Goal: Transaction & Acquisition: Purchase product/service

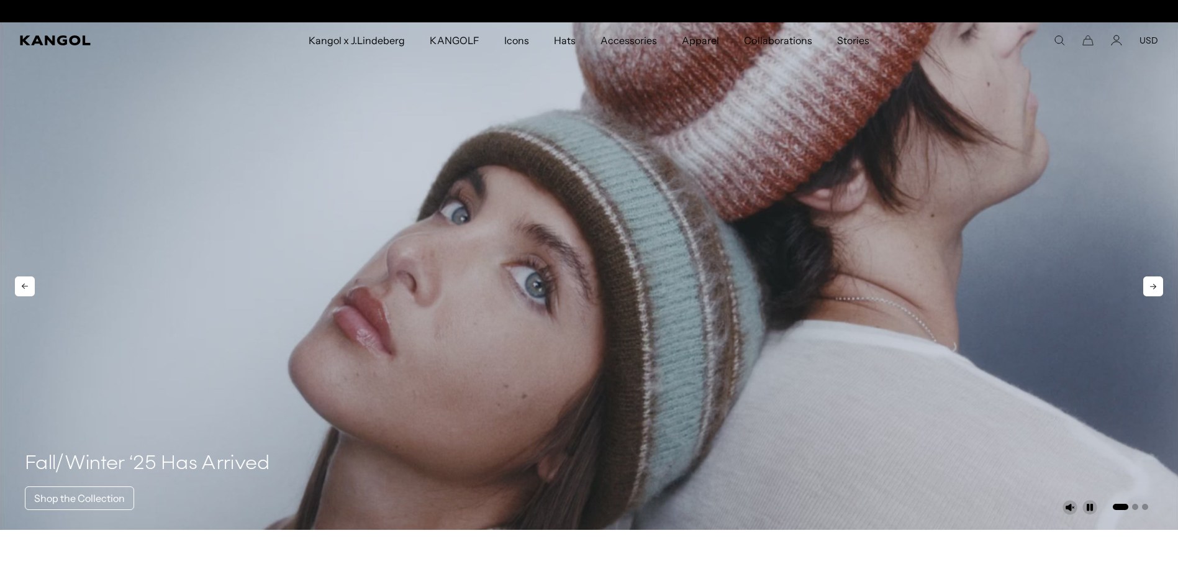
scroll to position [0, 316]
click at [1111, 45] on icon "Account" at bounding box center [1116, 40] width 11 height 11
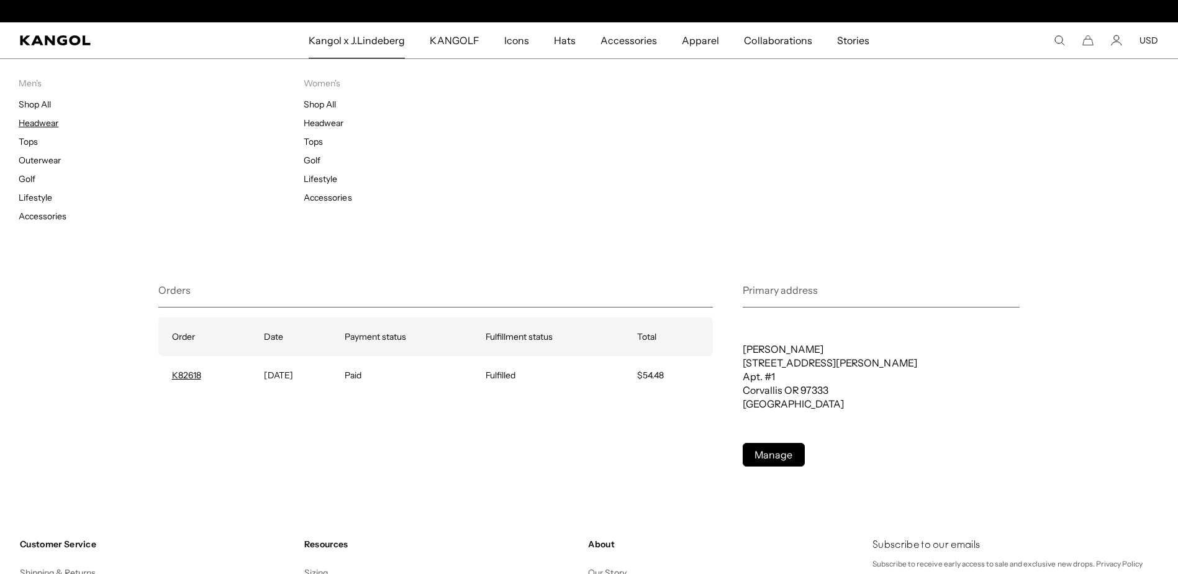
click at [38, 128] on link "Headwear" at bounding box center [39, 122] width 40 height 11
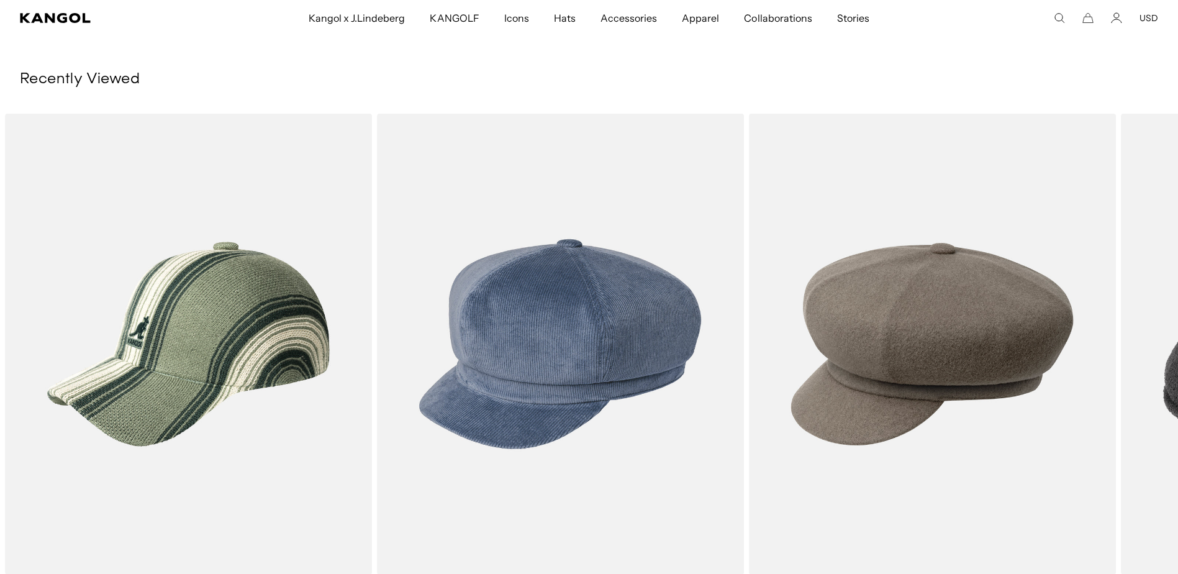
scroll to position [0, 316]
click at [1145, 385] on icon at bounding box center [1148, 382] width 6 height 6
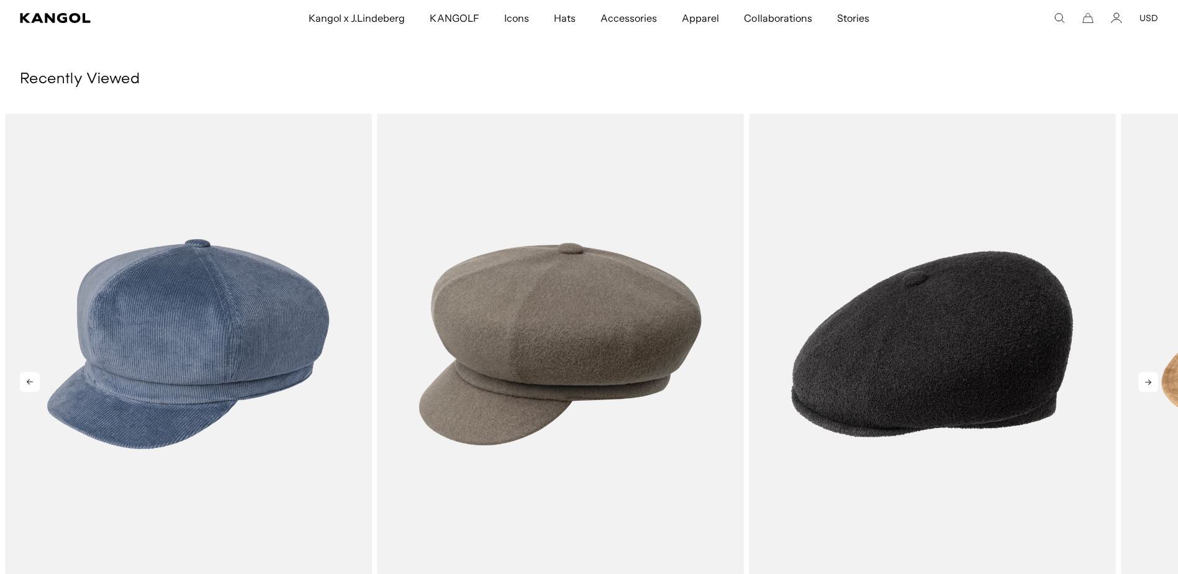
scroll to position [0, 0]
click at [1145, 385] on icon at bounding box center [1148, 382] width 6 height 6
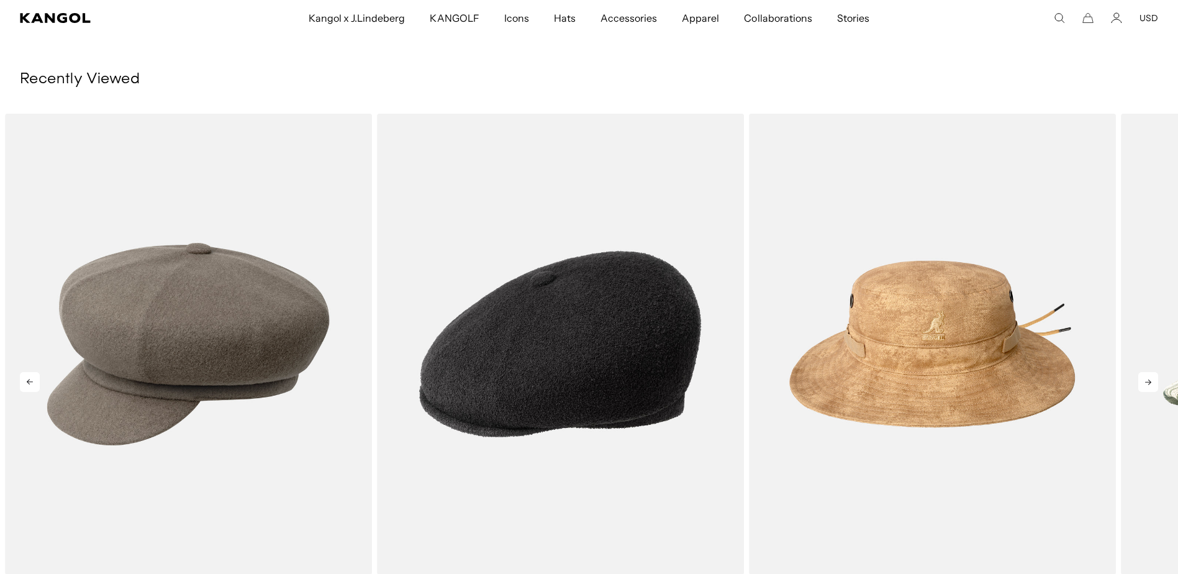
click at [1142, 392] on icon at bounding box center [1148, 382] width 20 height 20
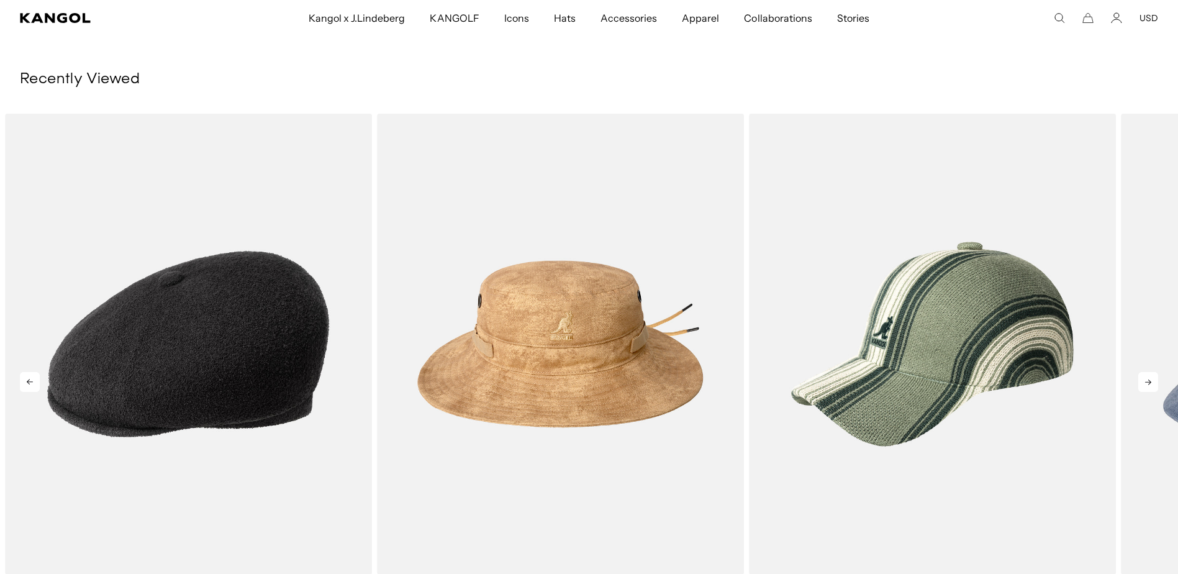
click at [1142, 392] on icon at bounding box center [1148, 382] width 20 height 20
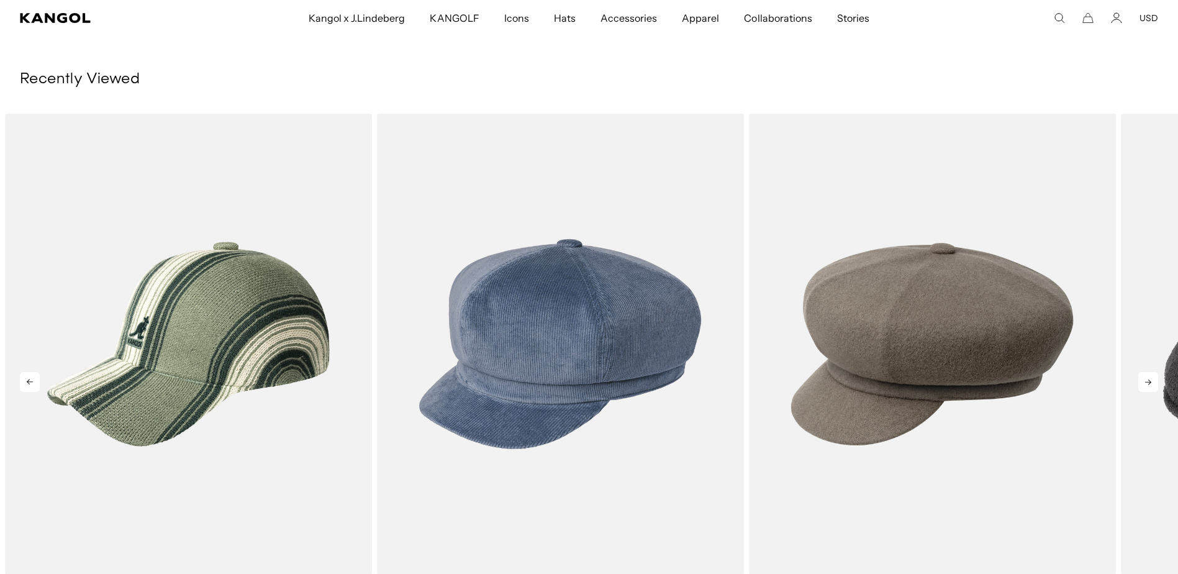
scroll to position [0, 316]
click at [1143, 392] on icon at bounding box center [1148, 382] width 20 height 20
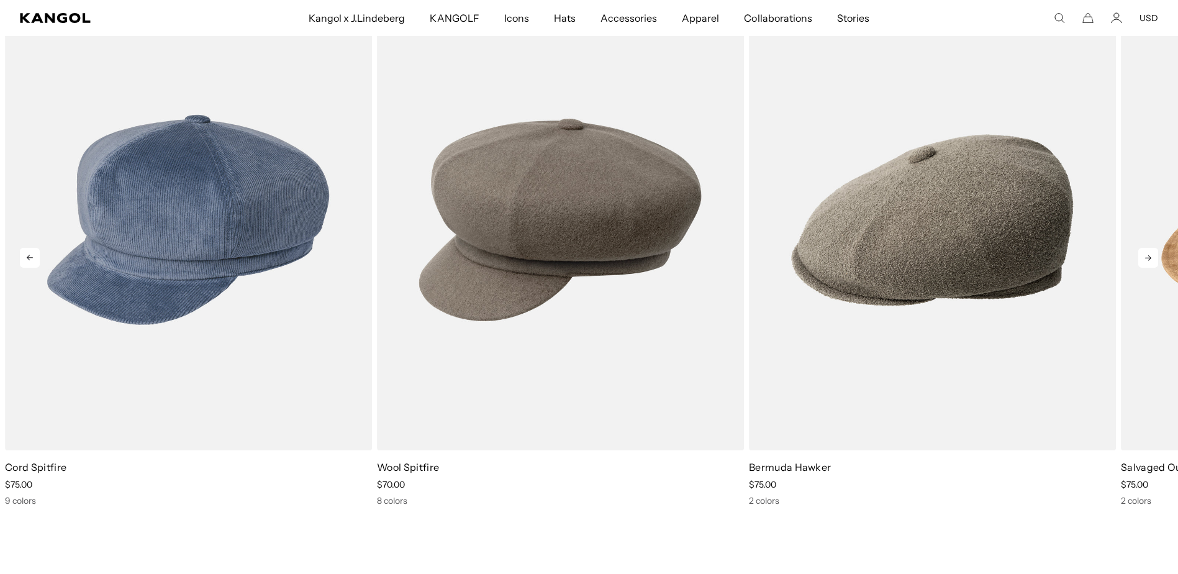
scroll to position [0, 0]
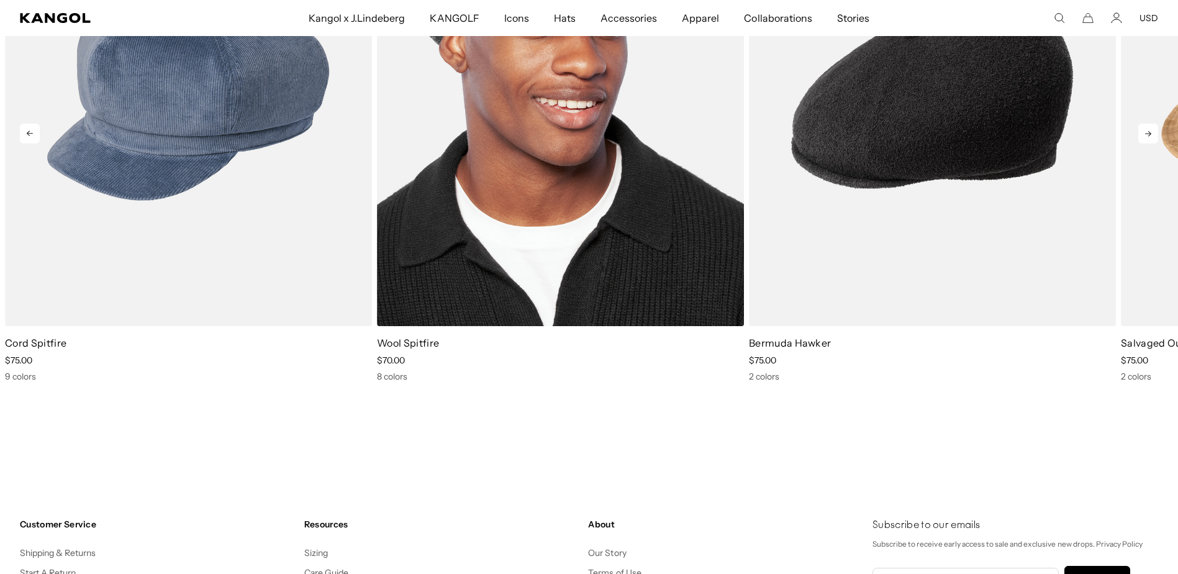
click at [495, 264] on img "3 of 5" at bounding box center [560, 95] width 367 height 461
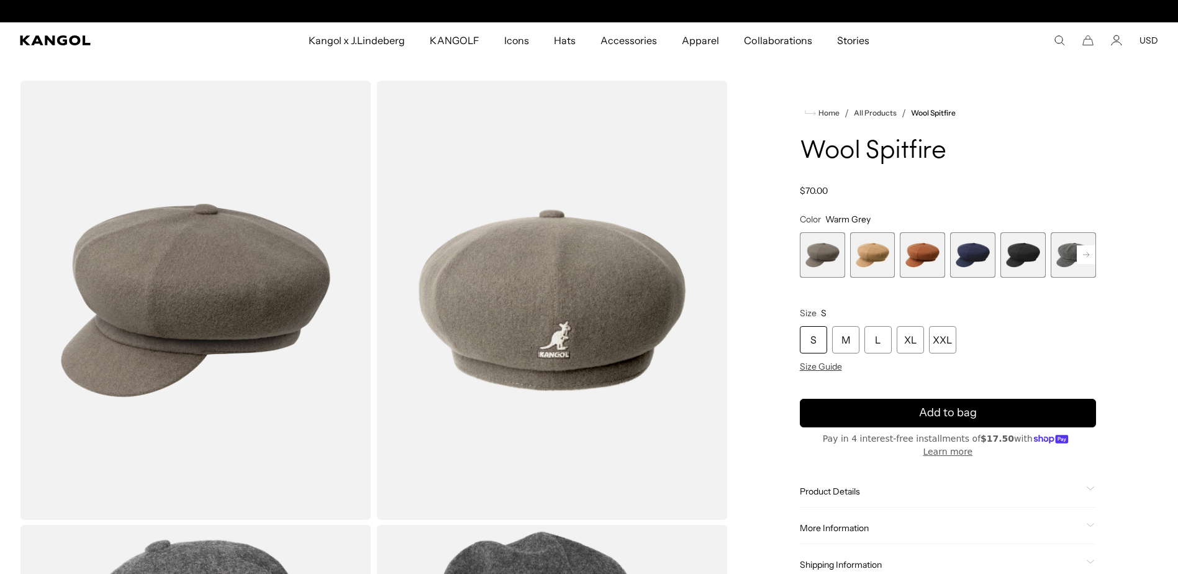
click at [870, 277] on span "2 of 8" at bounding box center [872, 254] width 45 height 45
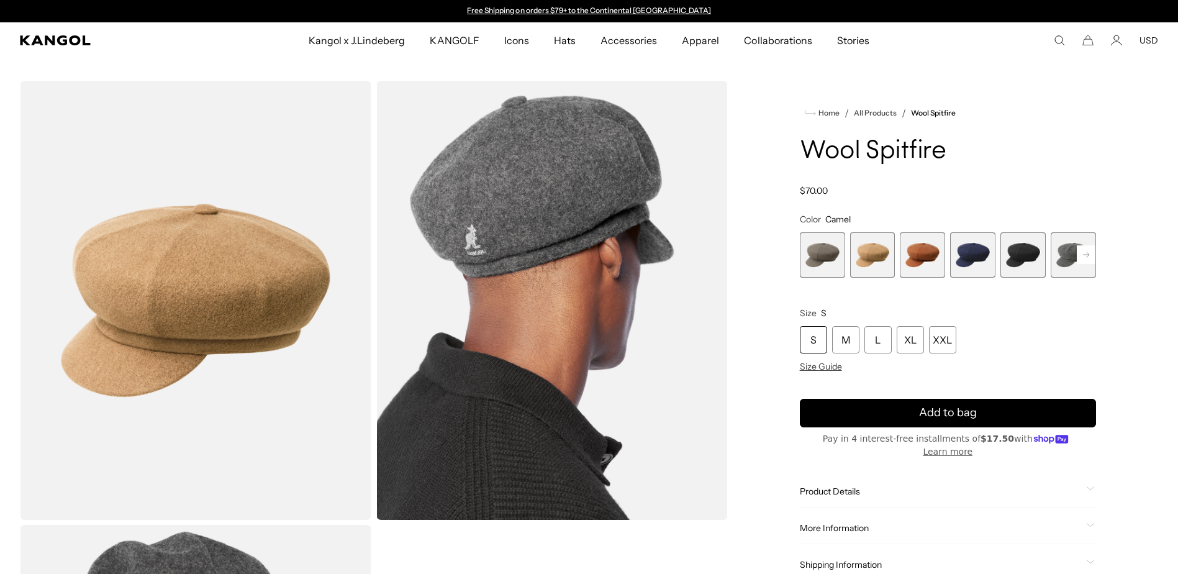
click at [922, 277] on span "3 of 8" at bounding box center [921, 254] width 45 height 45
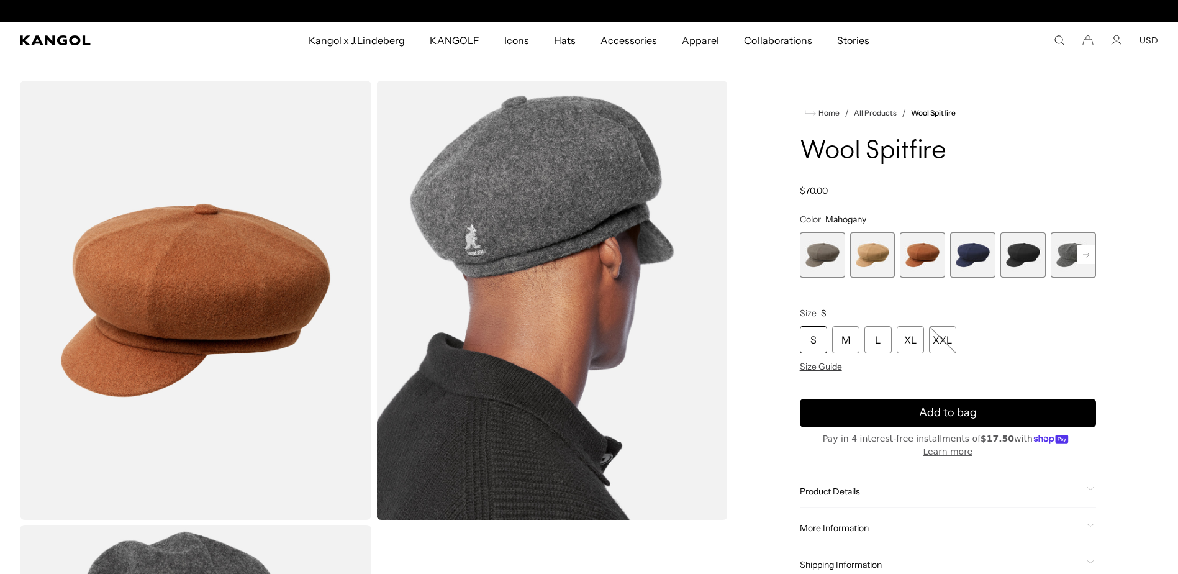
scroll to position [0, 316]
click at [1076, 264] on rect at bounding box center [1085, 254] width 19 height 19
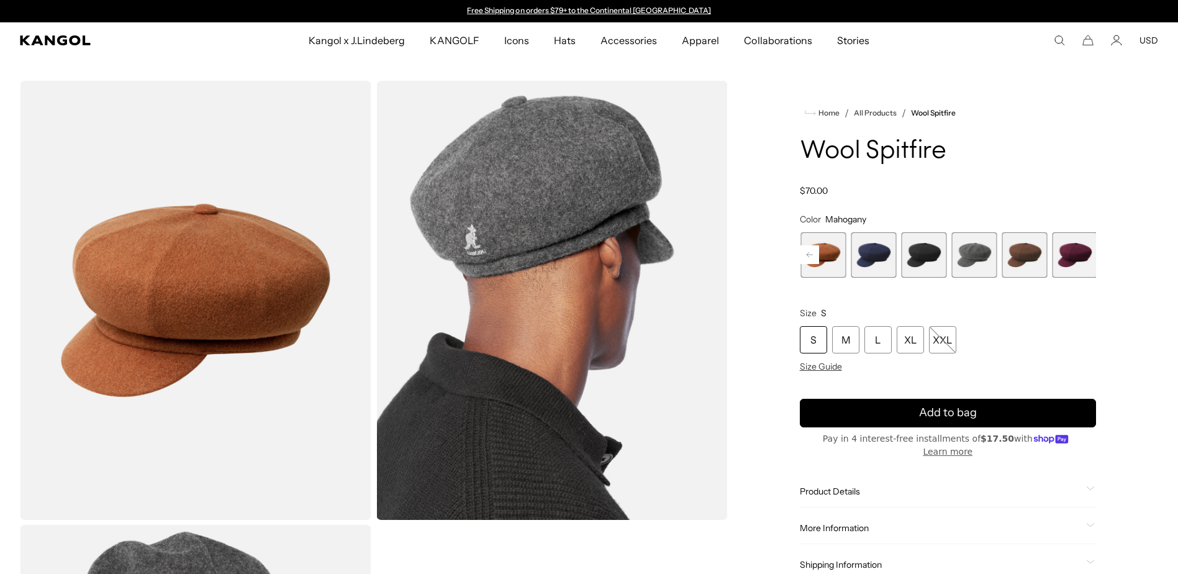
click at [1014, 277] on span "7 of 8" at bounding box center [1023, 254] width 45 height 45
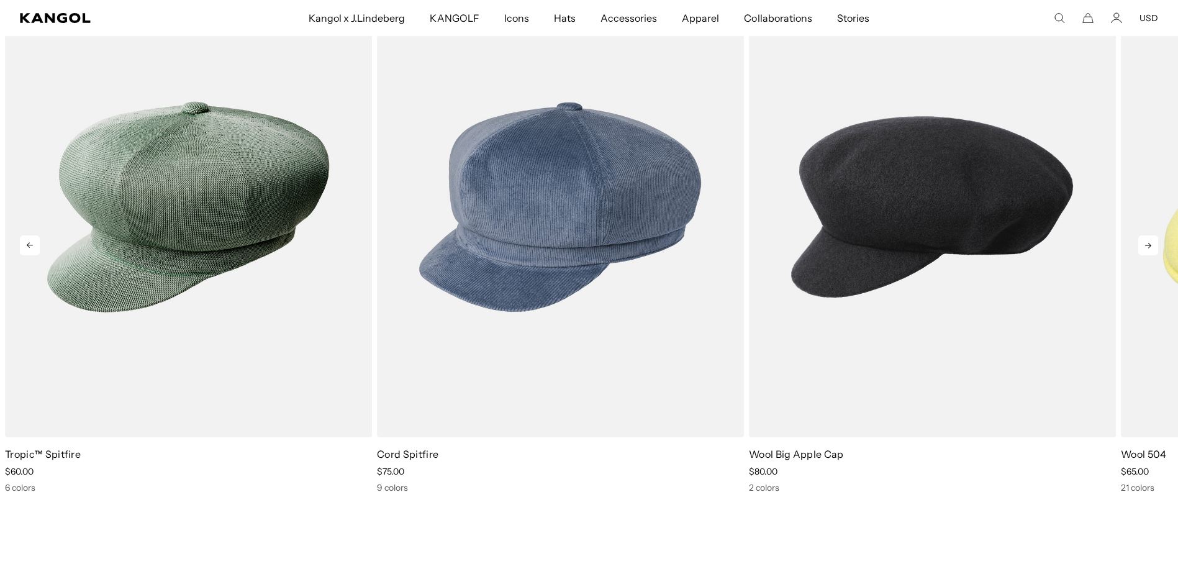
scroll to position [1055, 0]
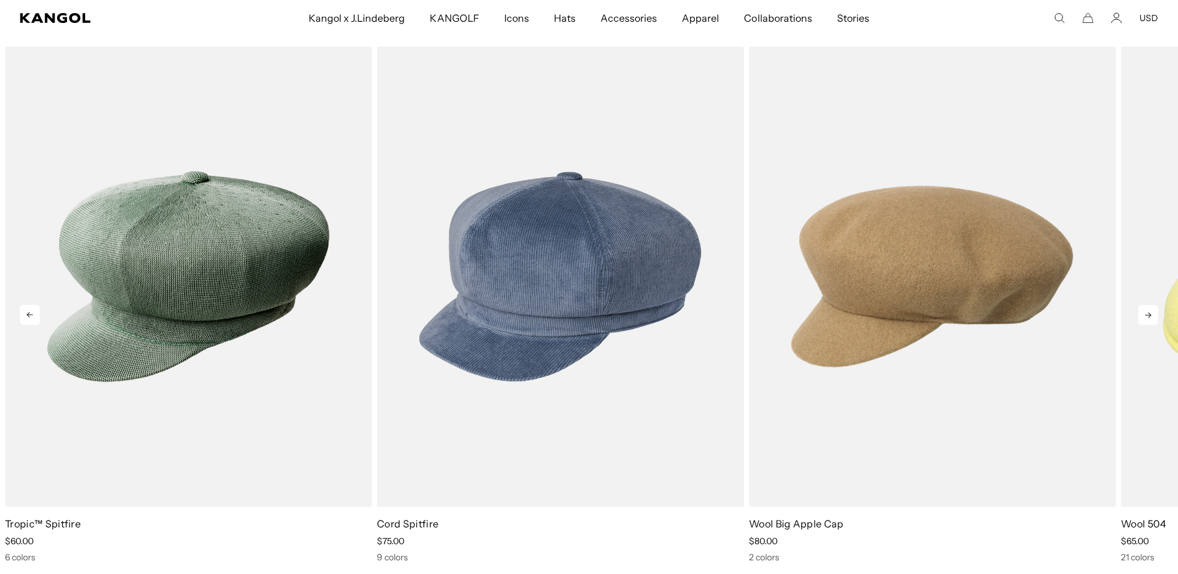
click at [1144, 323] on icon at bounding box center [1148, 315] width 20 height 20
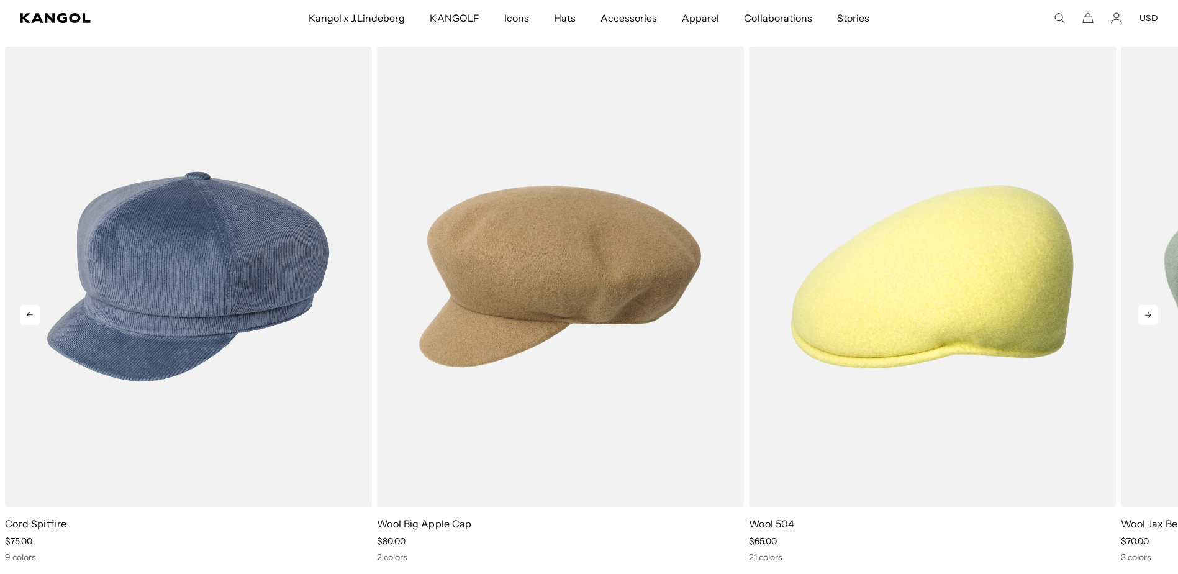
click at [1144, 322] on icon at bounding box center [1148, 315] width 20 height 20
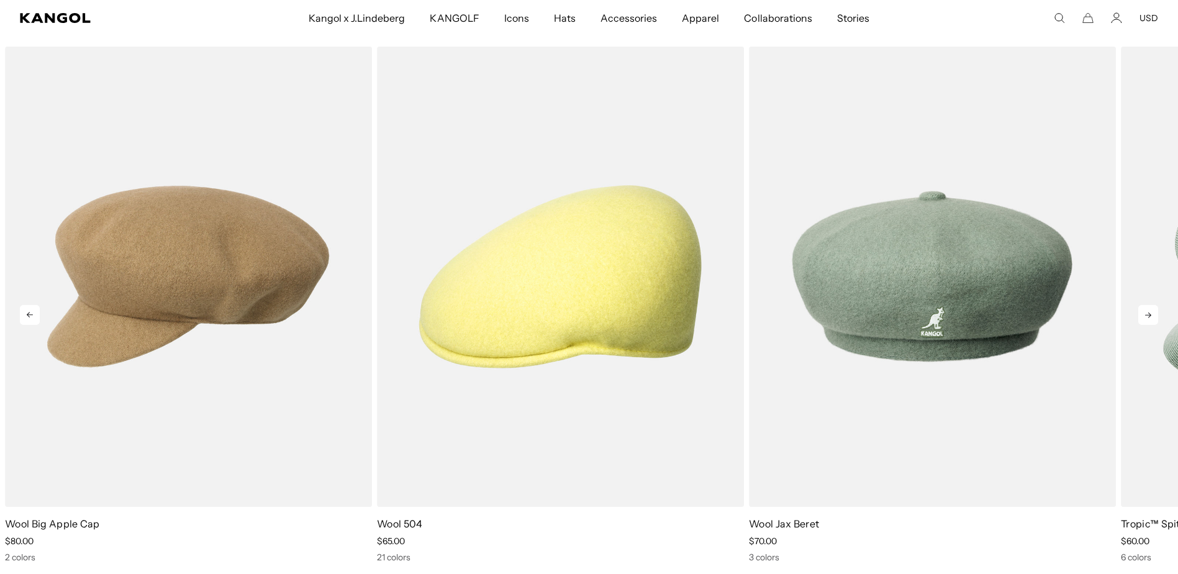
scroll to position [0, 316]
click at [1145, 318] on icon at bounding box center [1148, 315] width 6 height 6
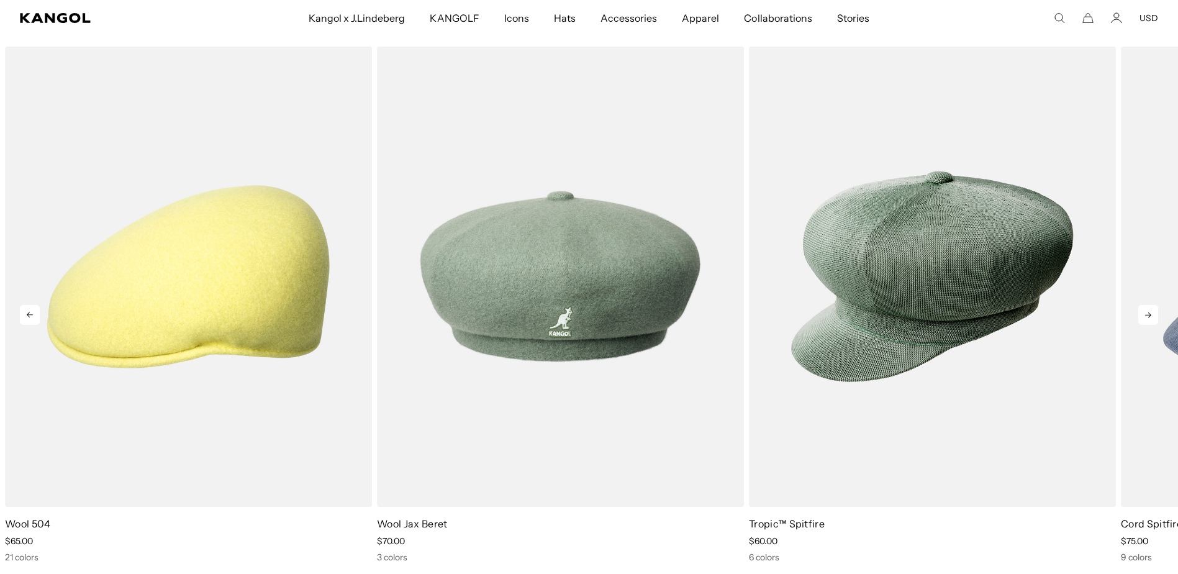
scroll to position [0, 0]
click at [1138, 323] on icon at bounding box center [1148, 315] width 20 height 20
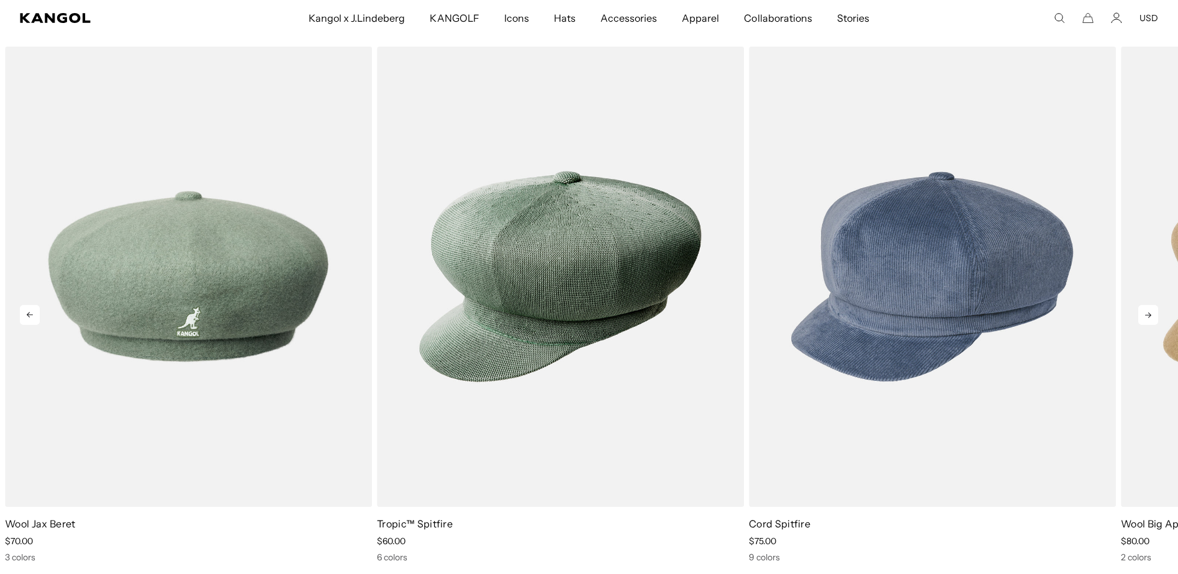
scroll to position [0, 316]
click at [1138, 323] on icon at bounding box center [1148, 315] width 20 height 20
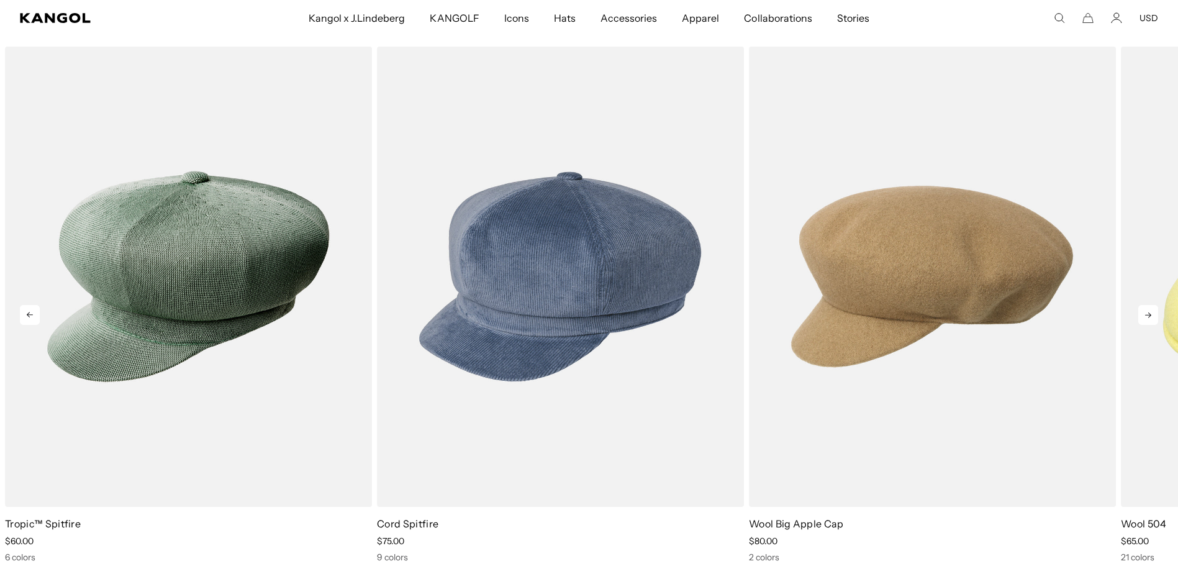
scroll to position [0, 0]
click at [1138, 323] on icon at bounding box center [1148, 315] width 20 height 20
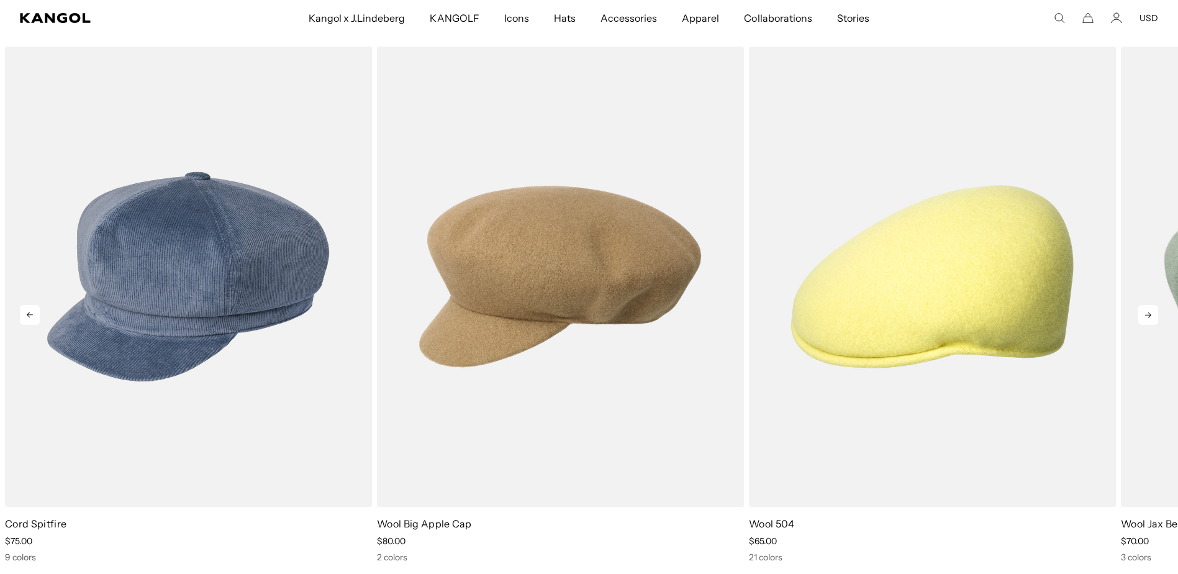
click at [1138, 323] on icon at bounding box center [1148, 315] width 20 height 20
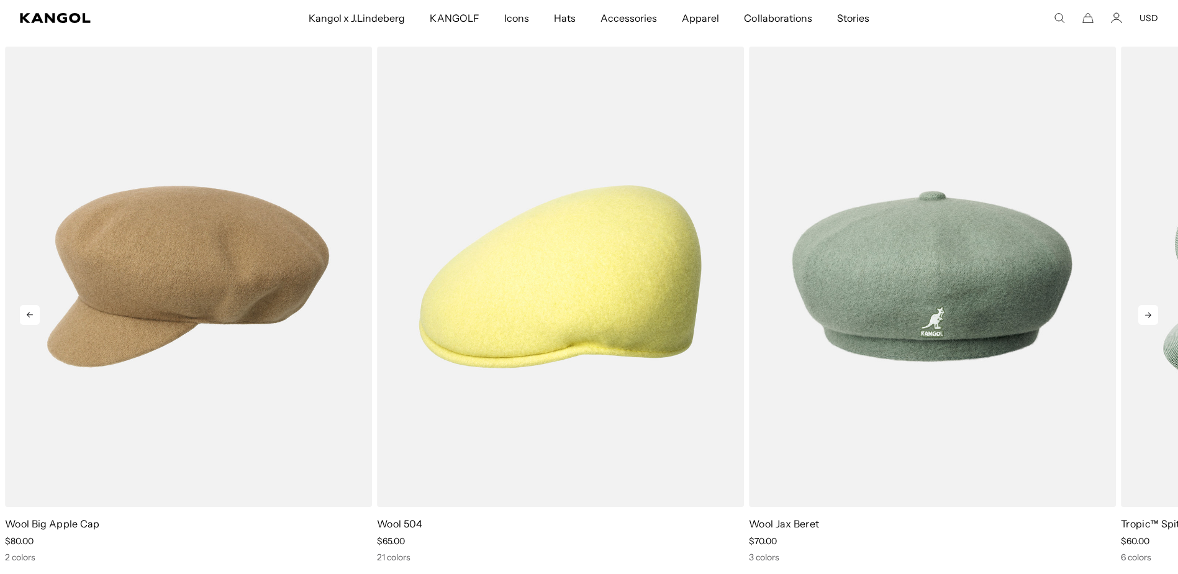
click at [1138, 323] on icon at bounding box center [1148, 315] width 20 height 20
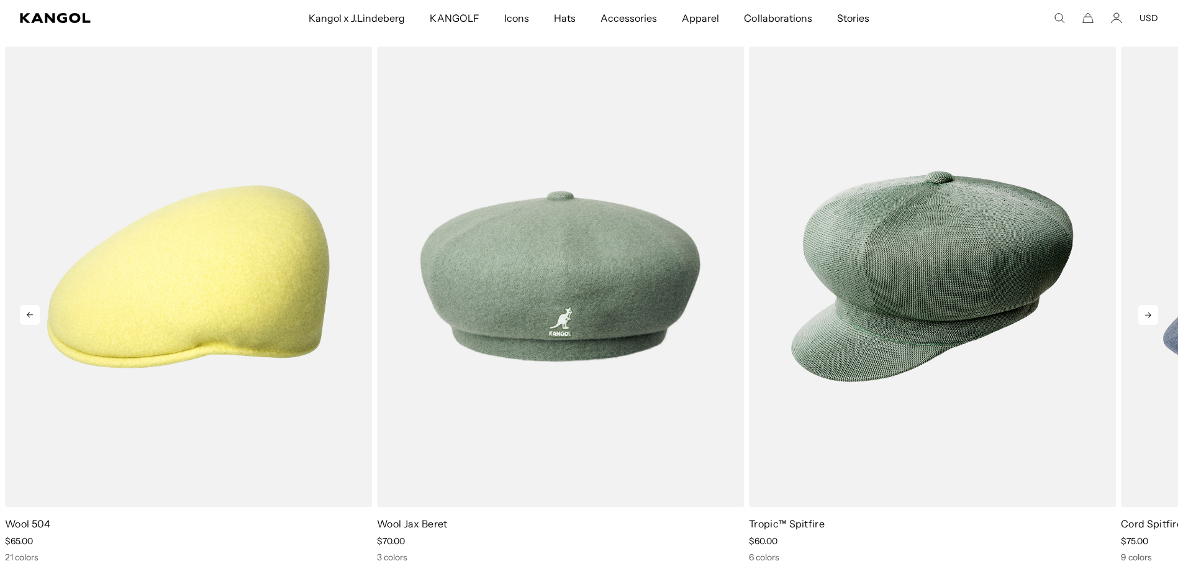
scroll to position [0, 316]
click at [1138, 323] on icon at bounding box center [1148, 315] width 20 height 20
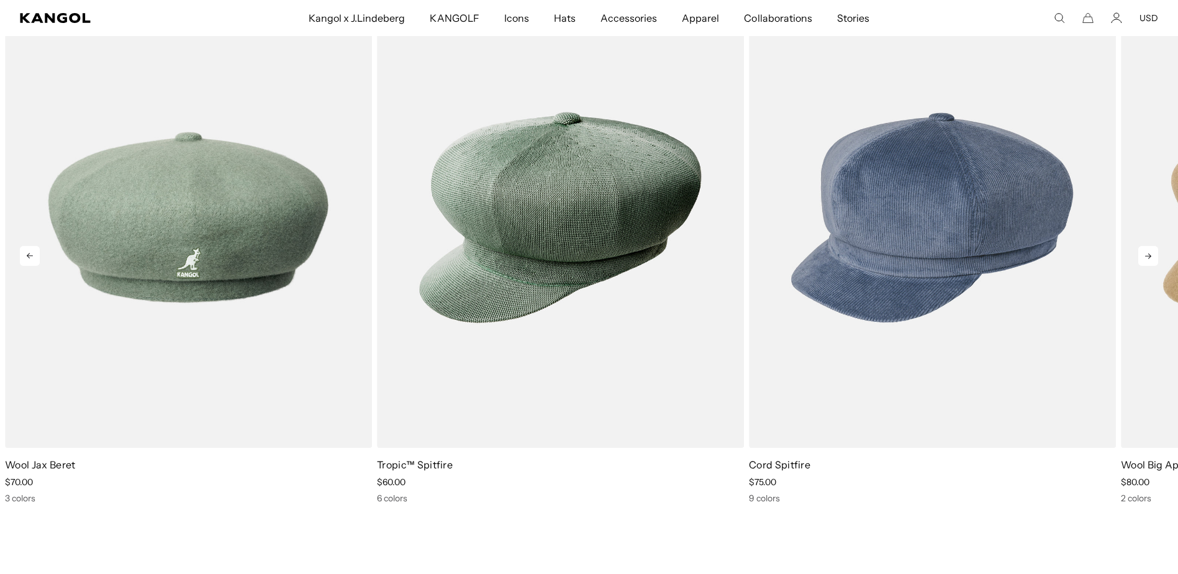
scroll to position [1117, 0]
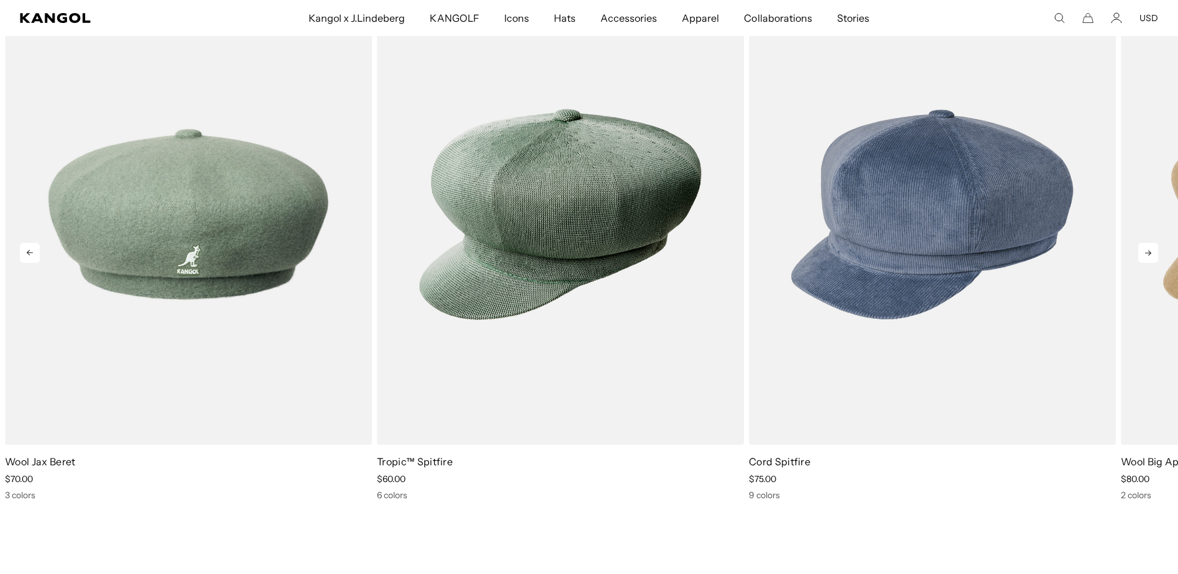
click at [1139, 254] on icon at bounding box center [1148, 253] width 20 height 20
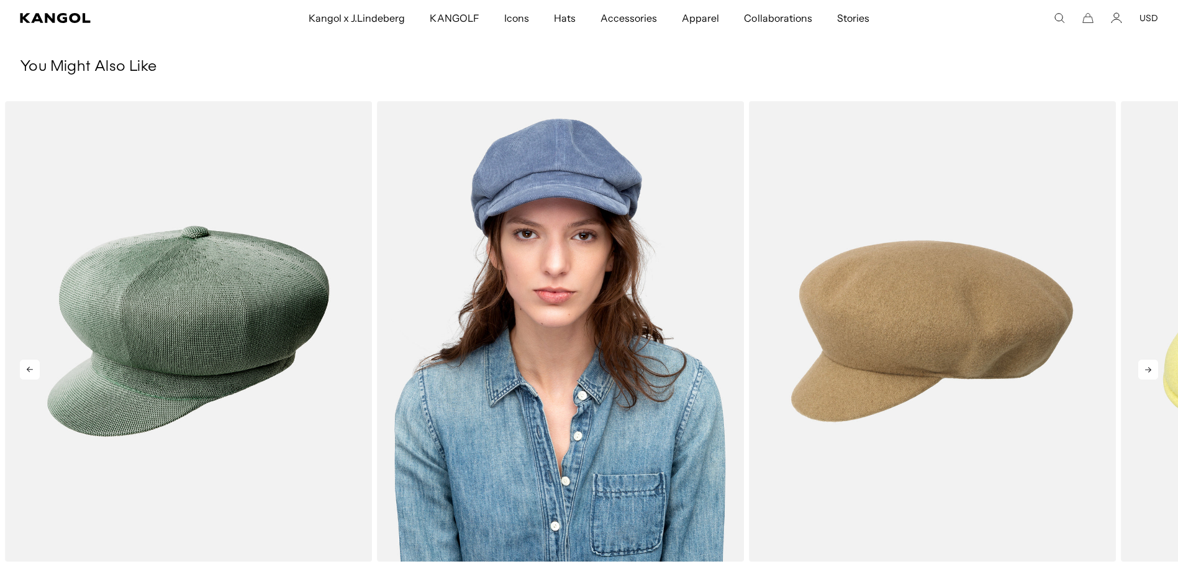
scroll to position [993, 0]
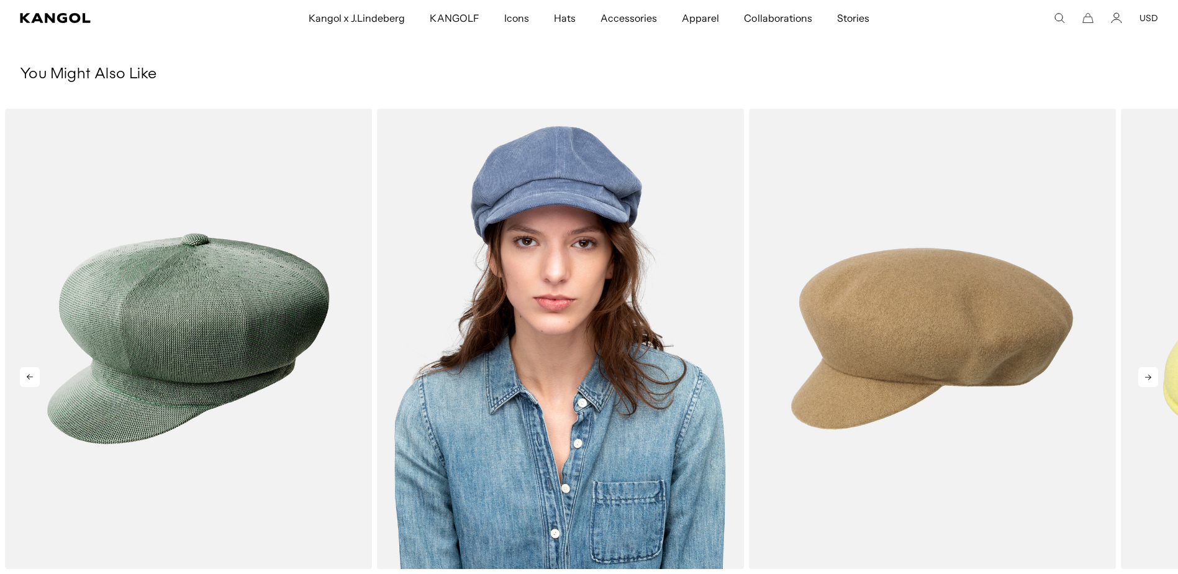
click at [634, 381] on img "2 of 5" at bounding box center [560, 339] width 367 height 461
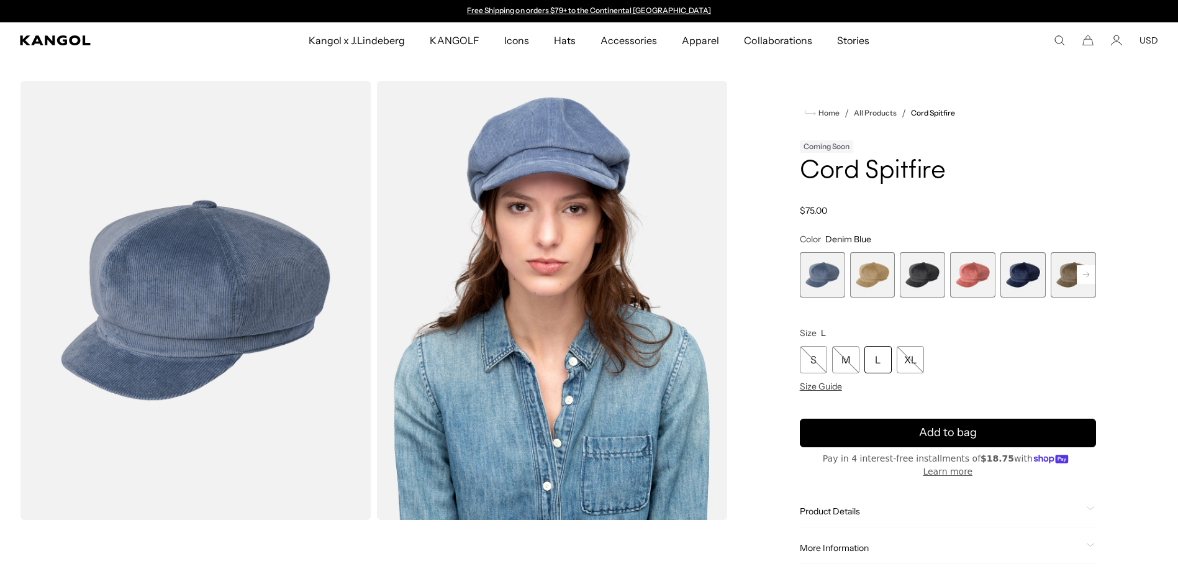
click at [870, 297] on span "2 of 9" at bounding box center [872, 274] width 45 height 45
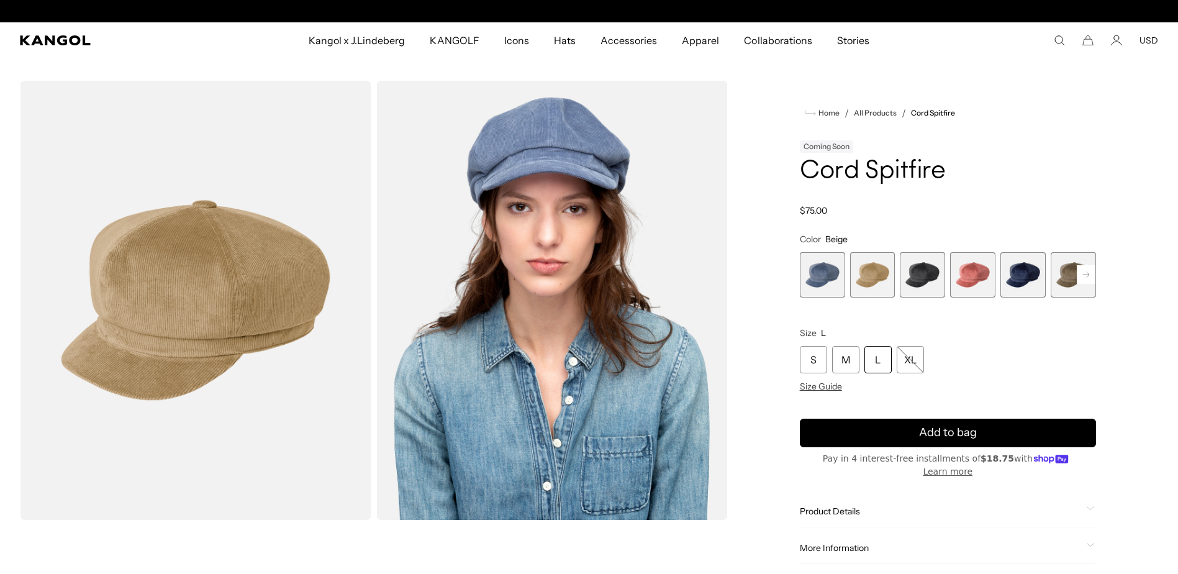
scroll to position [0, 316]
click at [1076, 284] on rect at bounding box center [1085, 274] width 19 height 19
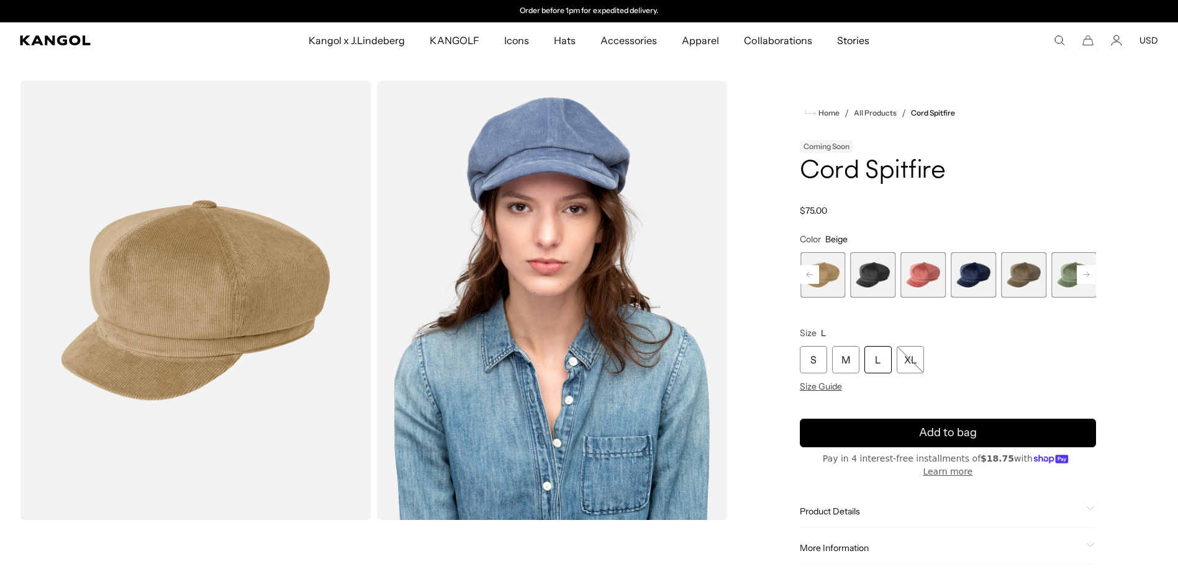
click at [1060, 297] on span "7 of 9" at bounding box center [1073, 274] width 45 height 45
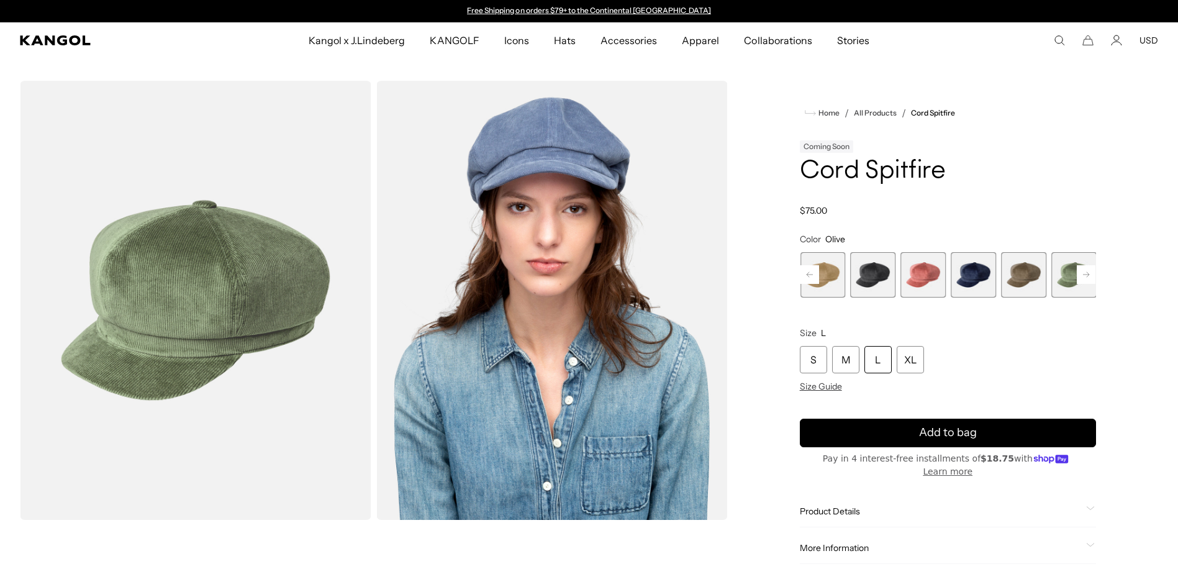
click at [1083, 284] on rect at bounding box center [1085, 274] width 19 height 19
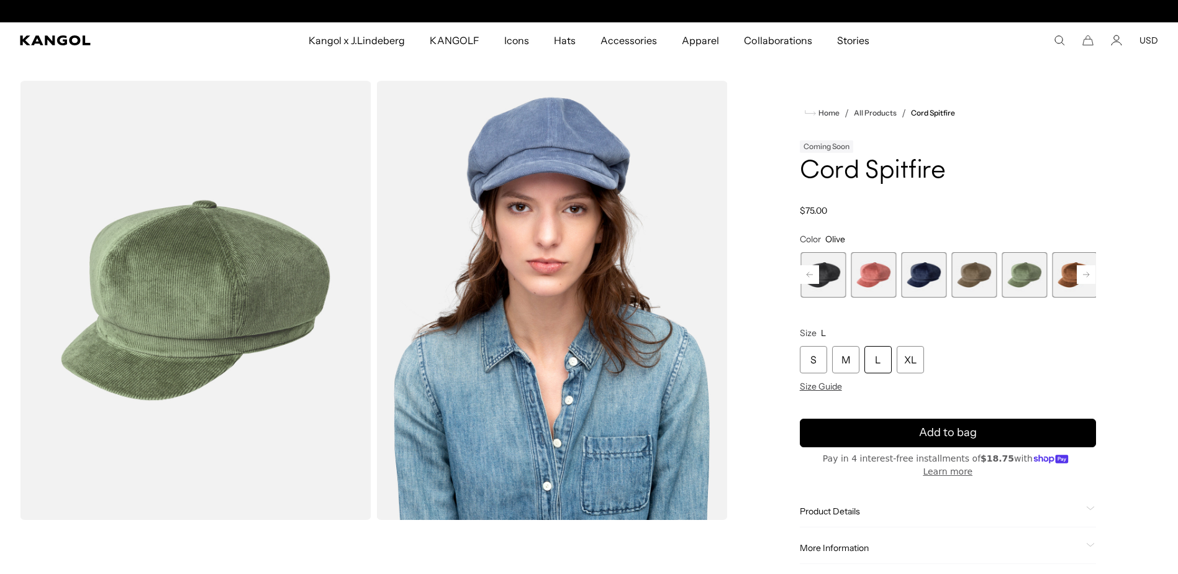
click at [1076, 284] on rect at bounding box center [1085, 274] width 19 height 19
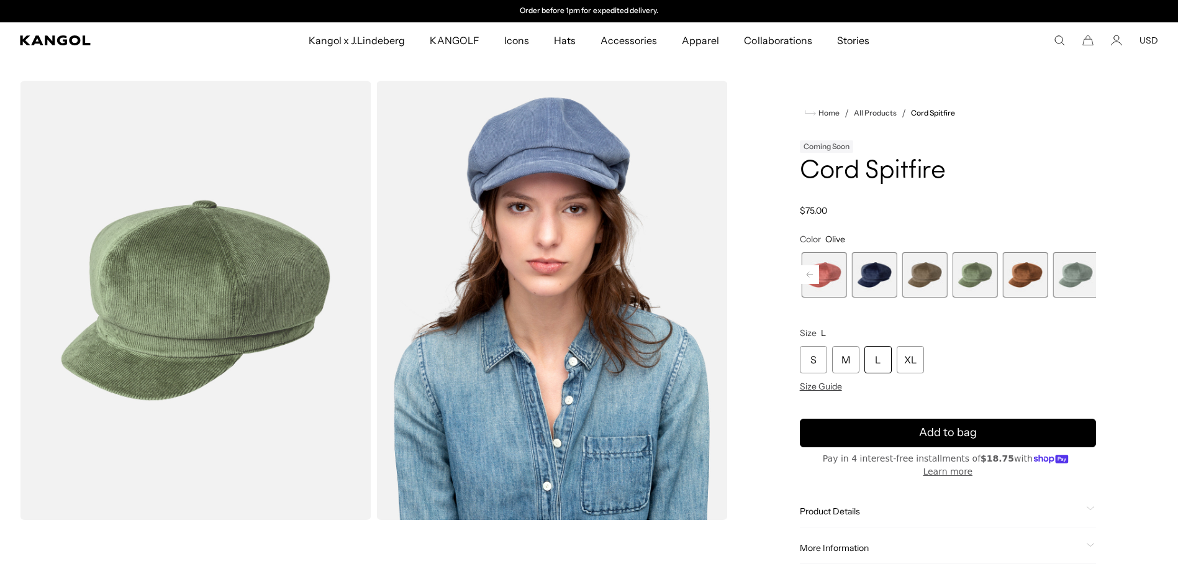
click at [1021, 297] on span "8 of 9" at bounding box center [1025, 274] width 45 height 45
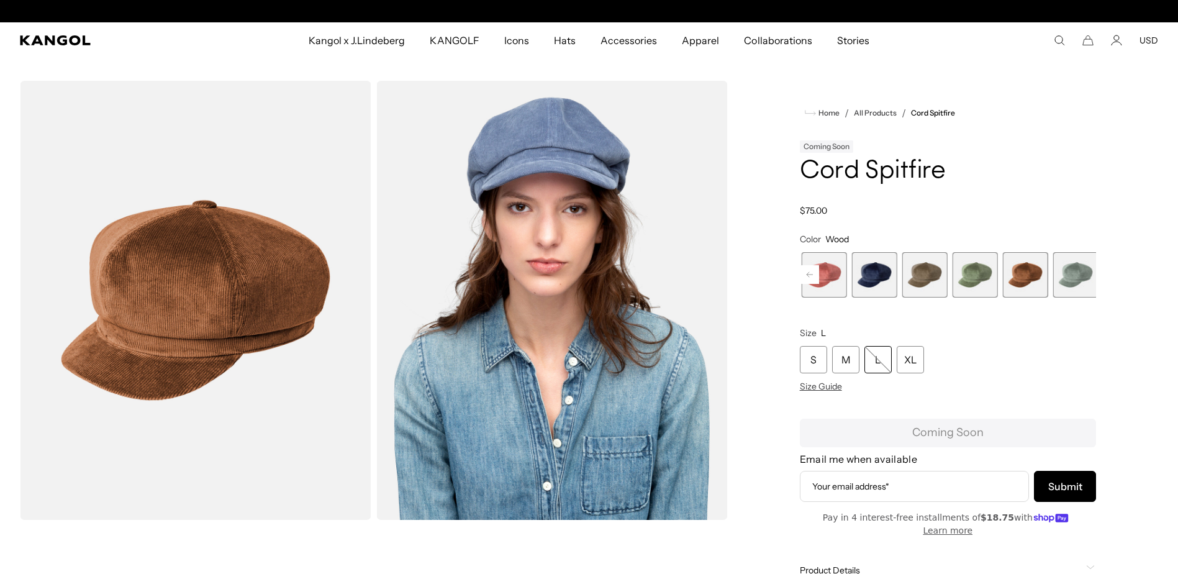
scroll to position [0, 316]
click at [1068, 297] on span "9 of 9" at bounding box center [1074, 274] width 45 height 45
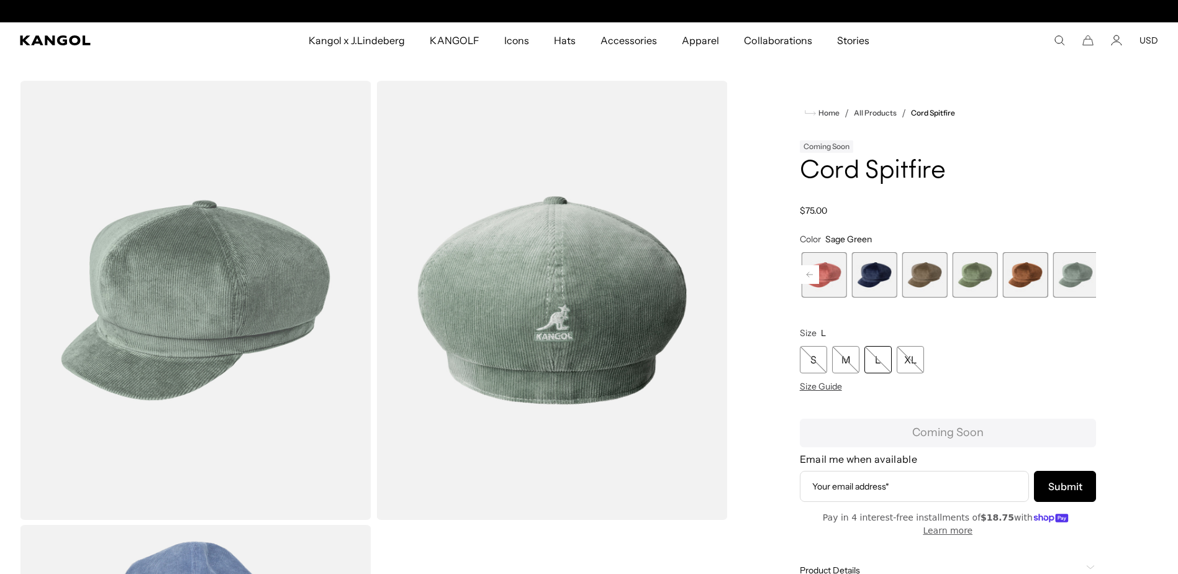
scroll to position [0, 316]
click at [1014, 297] on span "8 of 9" at bounding box center [1025, 274] width 45 height 45
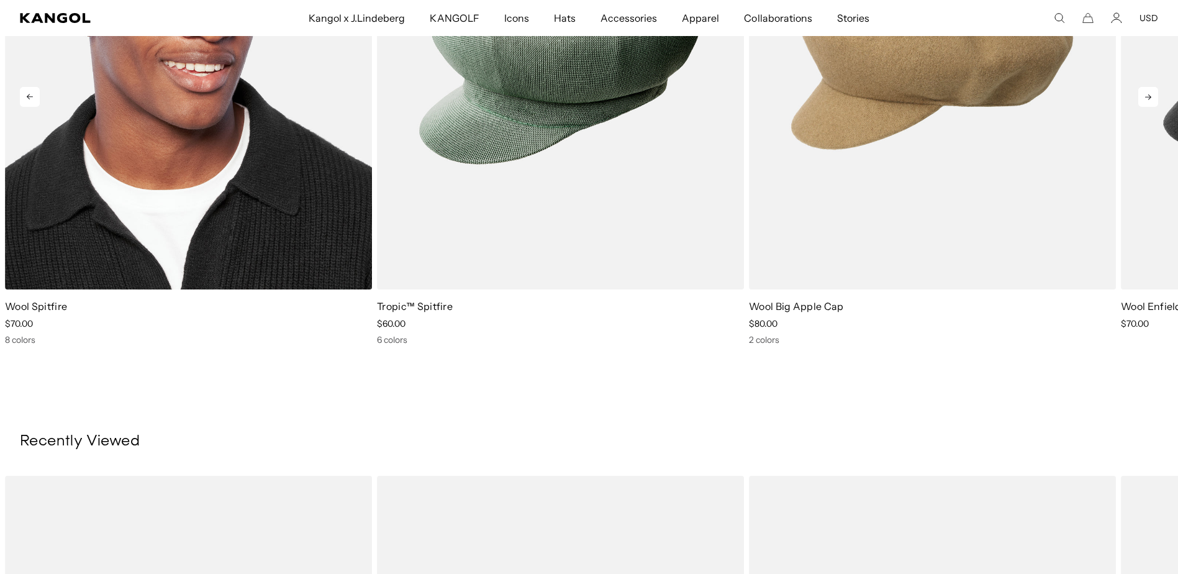
scroll to position [931, 0]
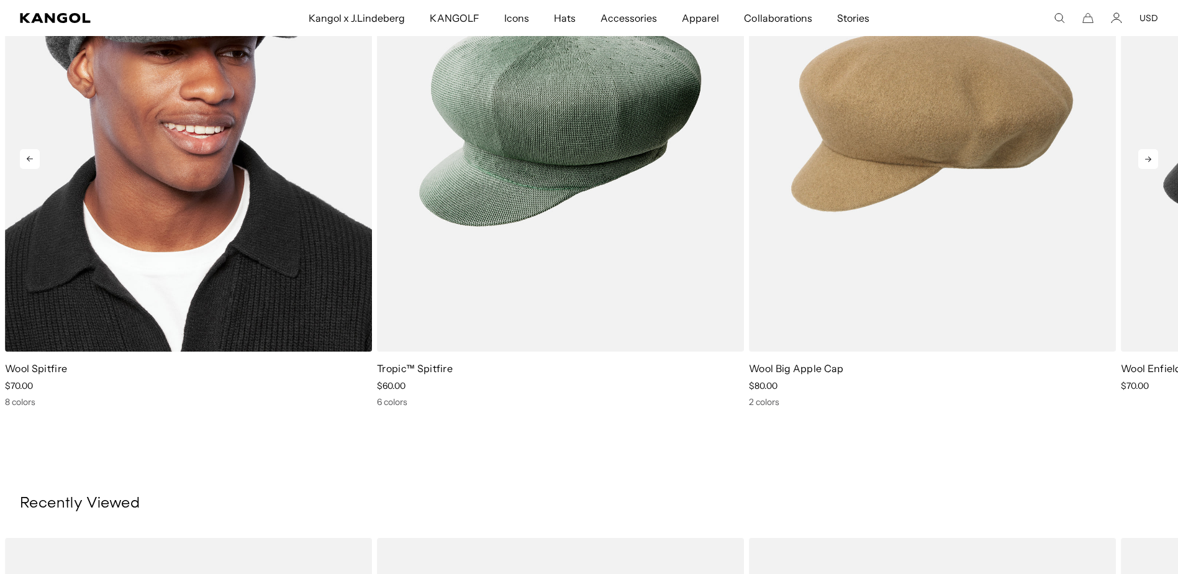
click at [216, 349] on img "1 of 5" at bounding box center [188, 121] width 367 height 461
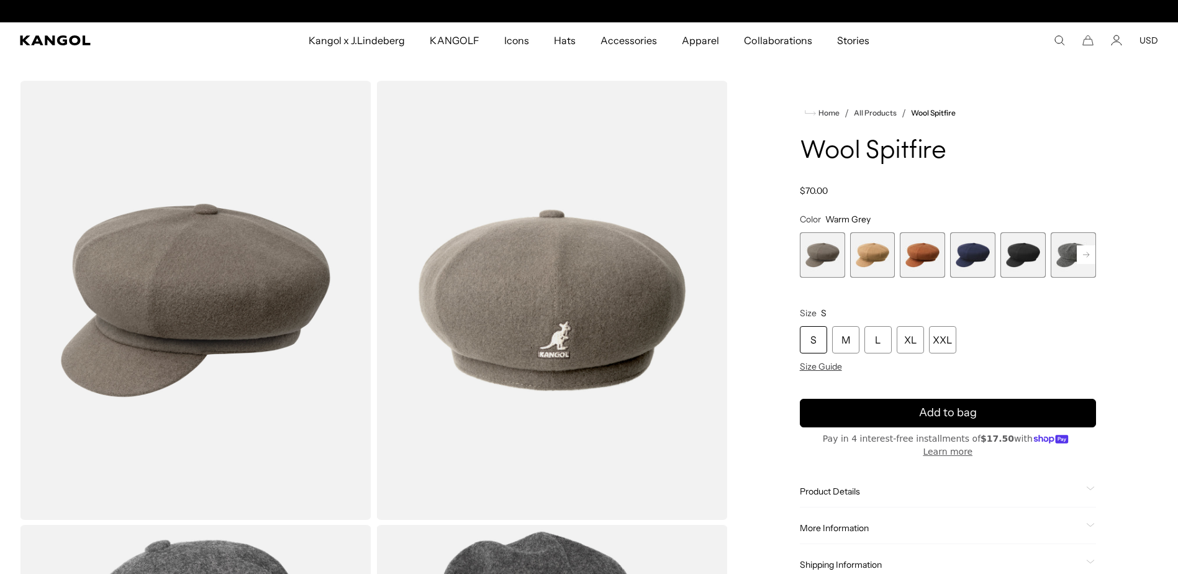
scroll to position [0, 316]
click at [875, 277] on span "2 of 8" at bounding box center [872, 254] width 45 height 45
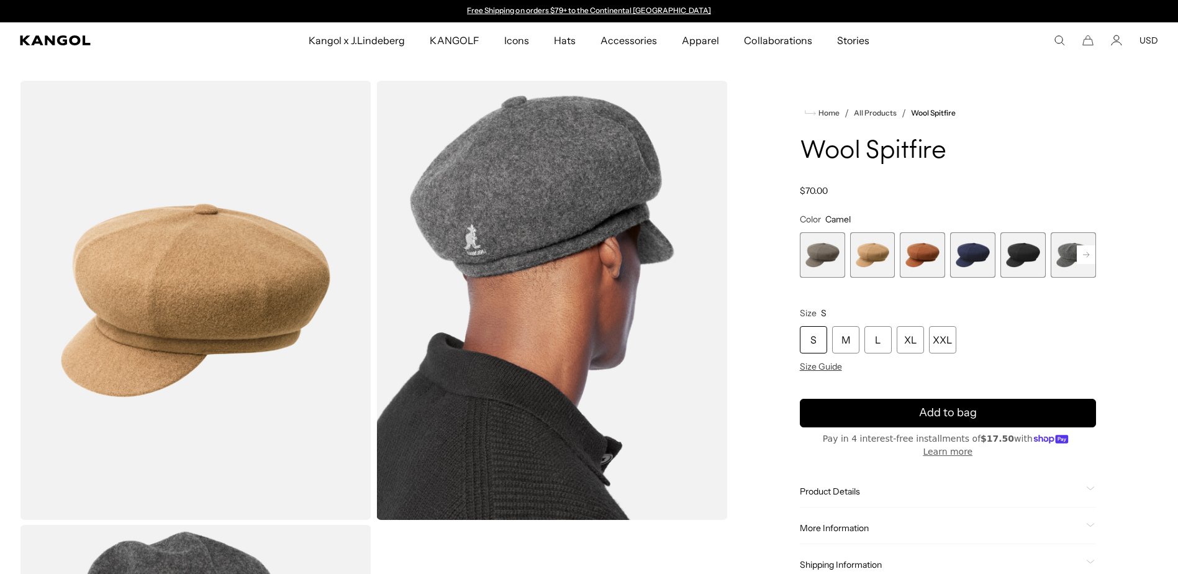
click at [924, 277] on span "3 of 8" at bounding box center [921, 254] width 45 height 45
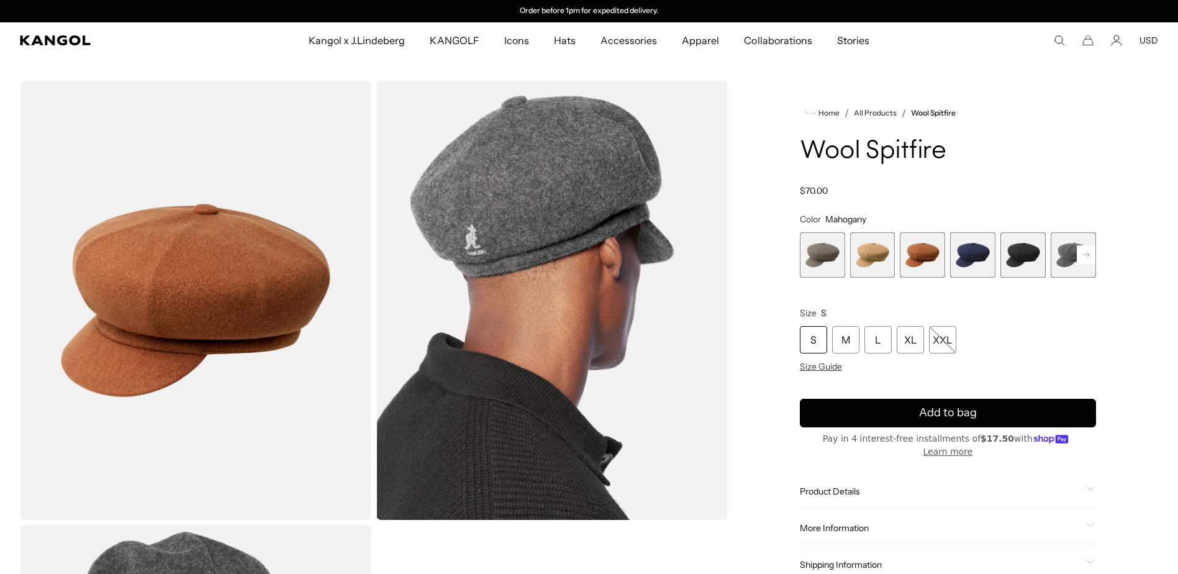
click at [867, 277] on span "2 of 8" at bounding box center [872, 254] width 45 height 45
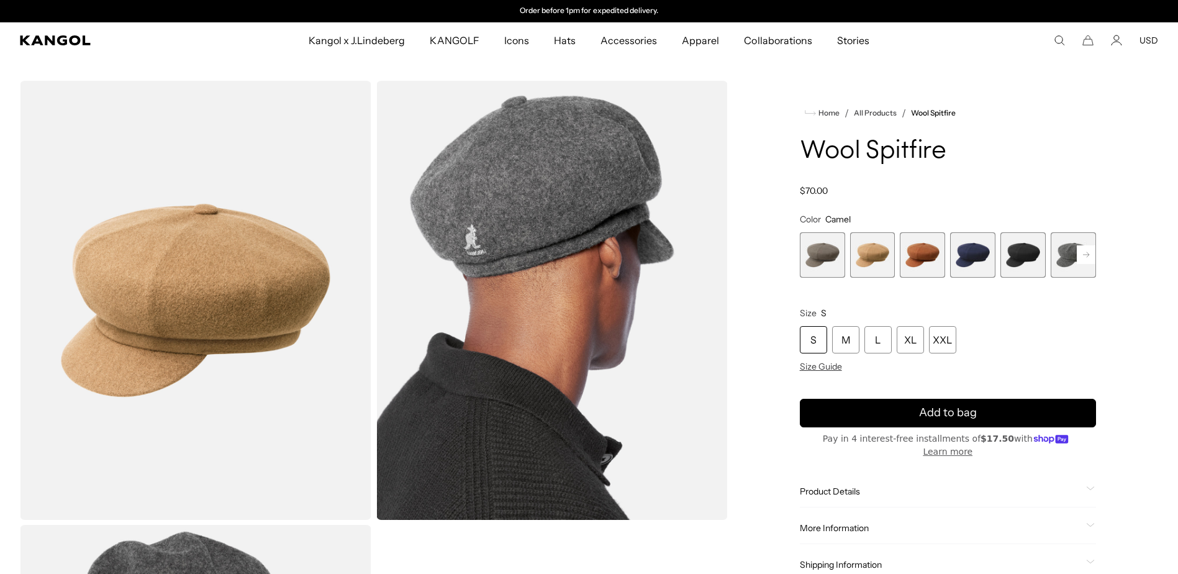
click at [1076, 264] on rect at bounding box center [1085, 254] width 19 height 19
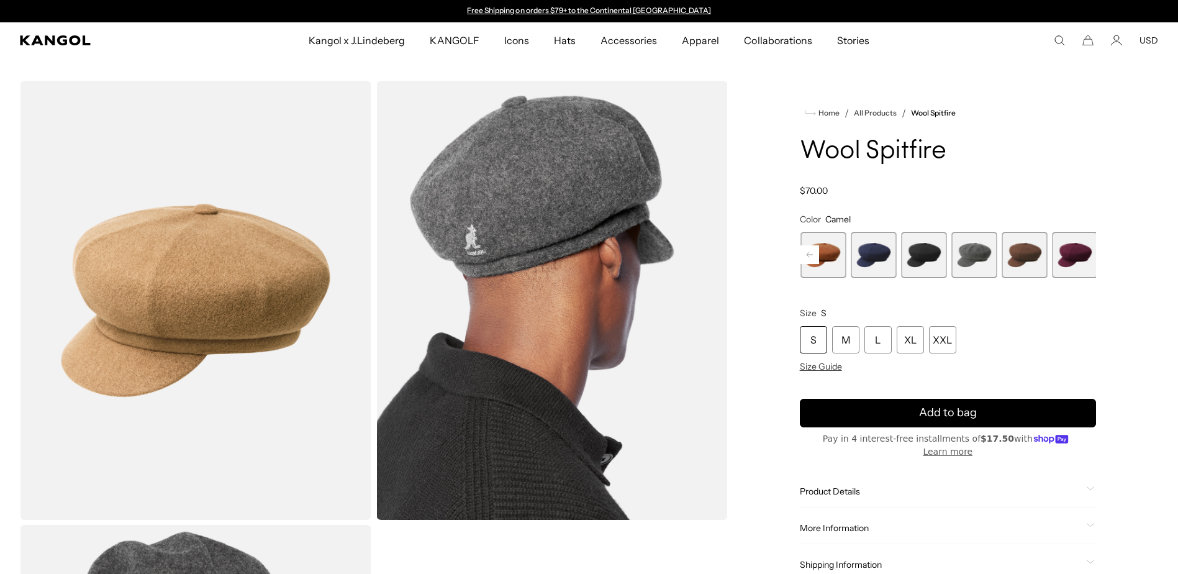
click at [1021, 277] on span "7 of 8" at bounding box center [1023, 254] width 45 height 45
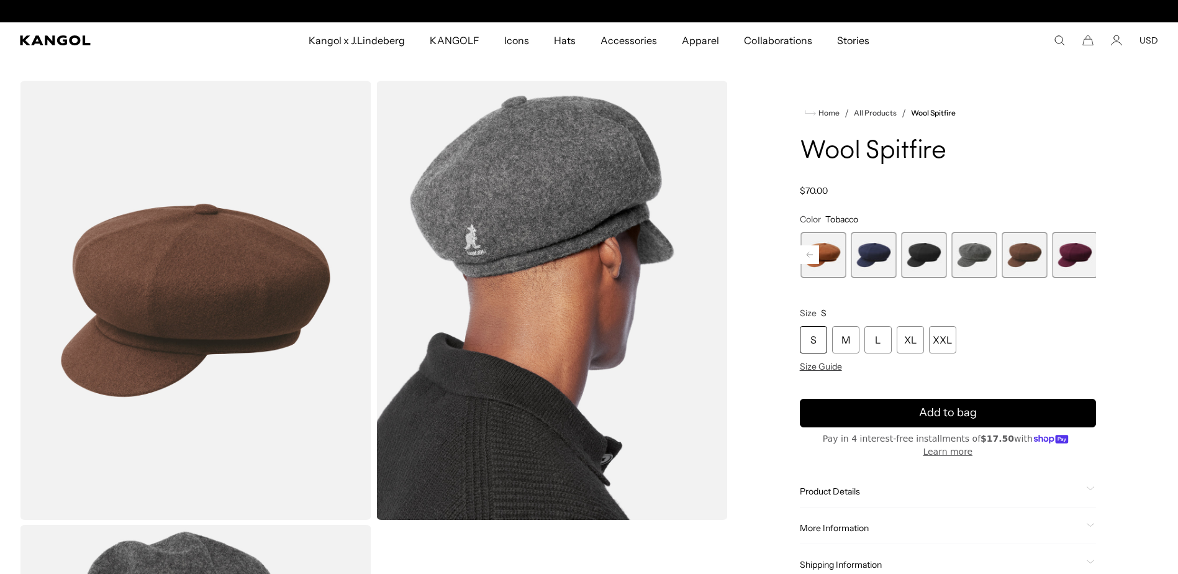
scroll to position [0, 316]
click at [1066, 277] on span "8 of 8" at bounding box center [1074, 254] width 45 height 45
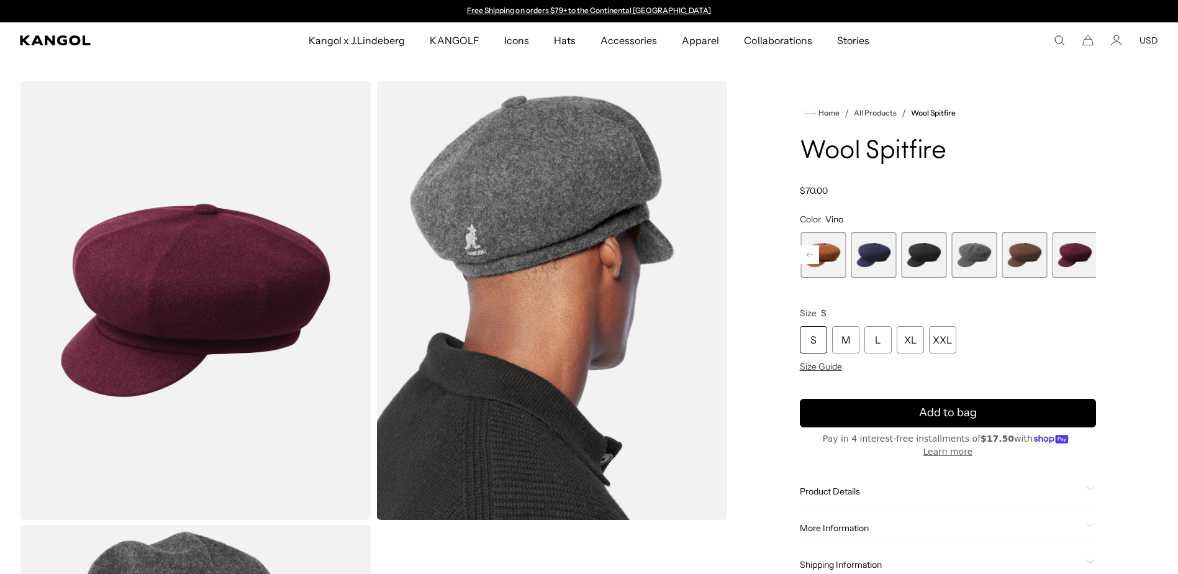
click at [969, 277] on span "6 of 8" at bounding box center [974, 254] width 45 height 45
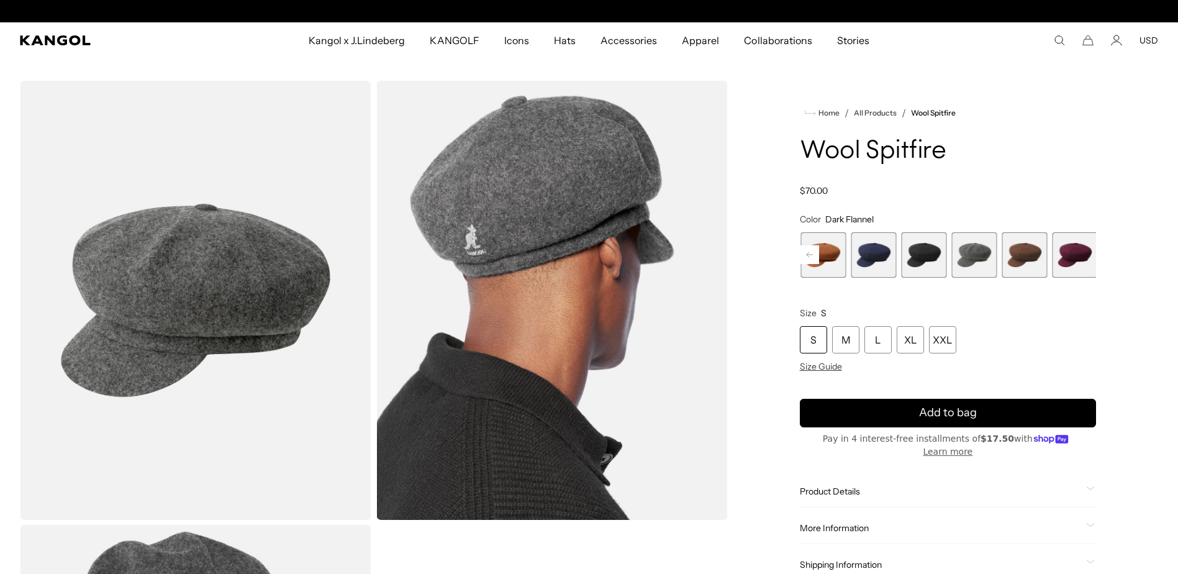
scroll to position [0, 316]
click at [804, 264] on rect at bounding box center [809, 254] width 19 height 19
click at [809, 264] on rect at bounding box center [809, 254] width 19 height 19
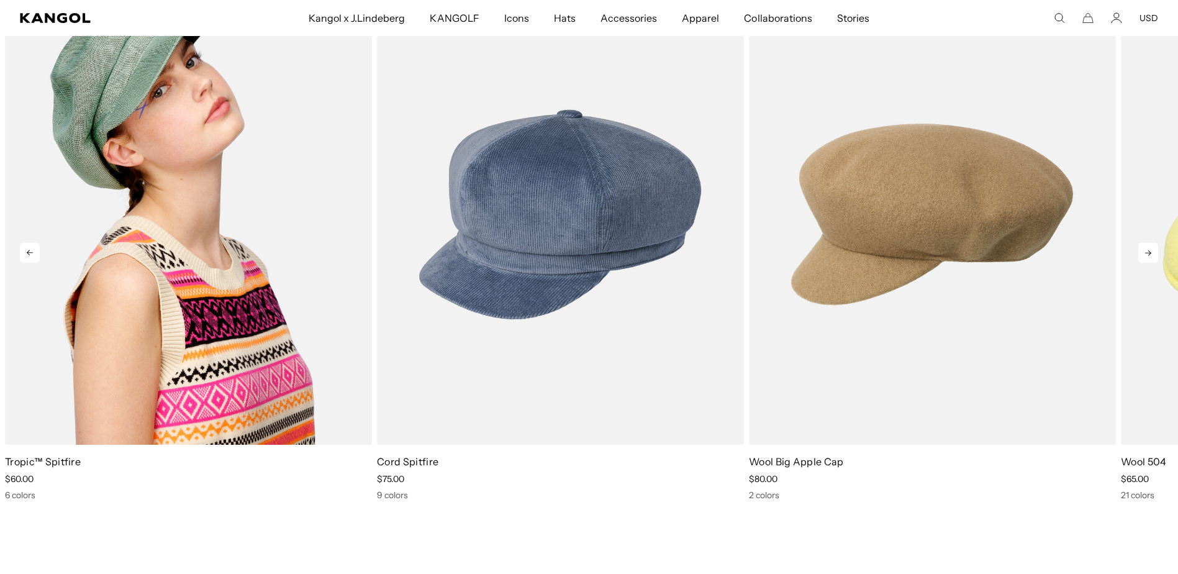
click at [181, 297] on img "1 of 5" at bounding box center [188, 214] width 367 height 461
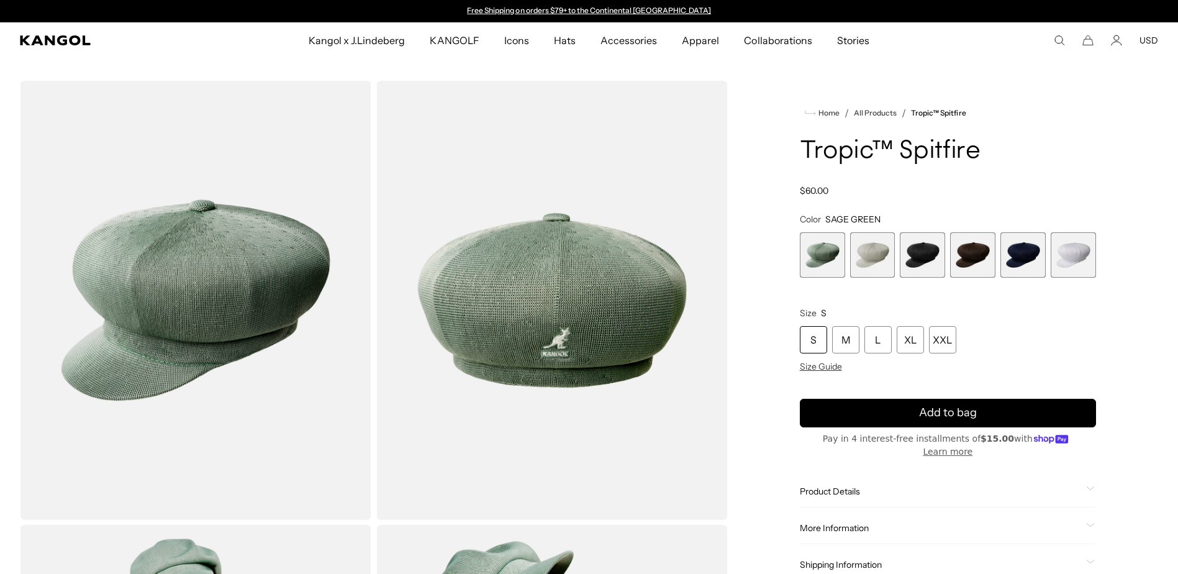
click at [875, 277] on span "2 of 6" at bounding box center [872, 254] width 45 height 45
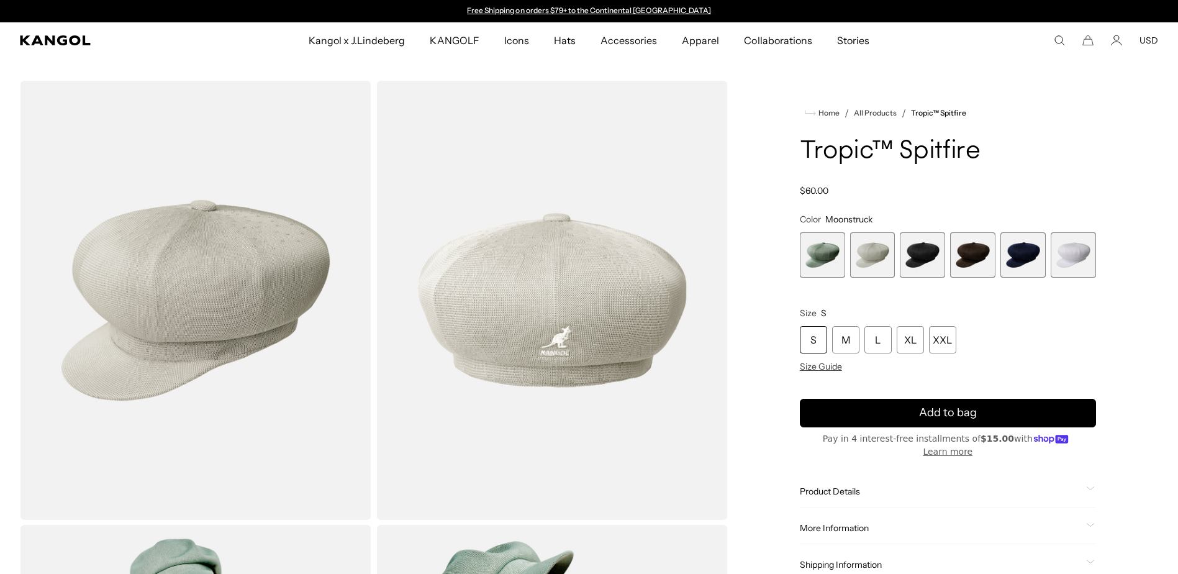
click at [958, 277] on span "4 of 6" at bounding box center [972, 254] width 45 height 45
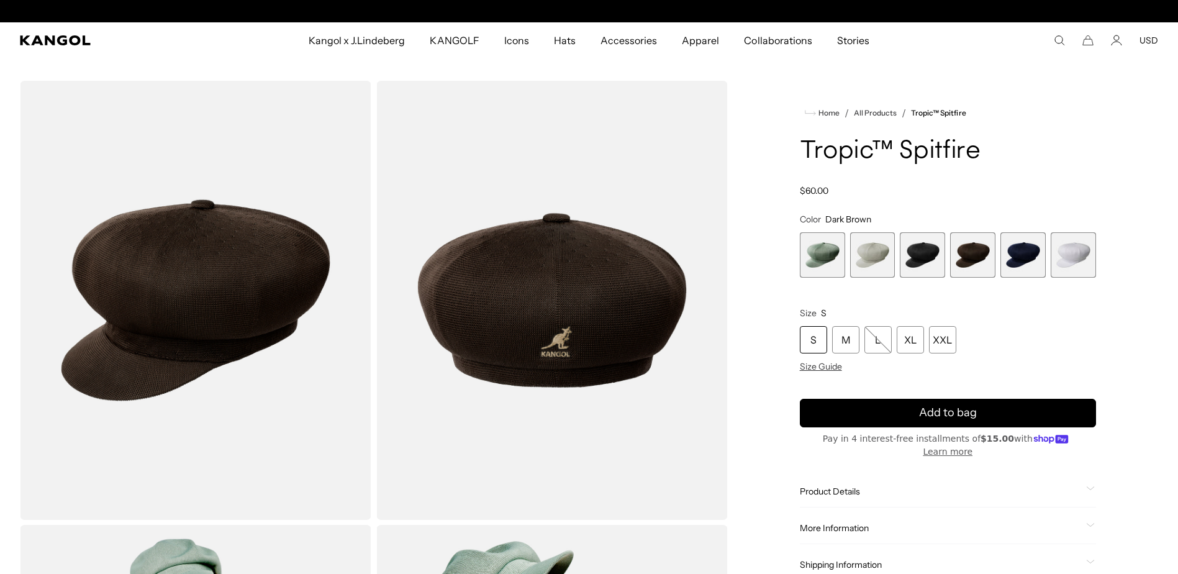
scroll to position [0, 316]
click at [1014, 277] on span "5 of 6" at bounding box center [1022, 254] width 45 height 45
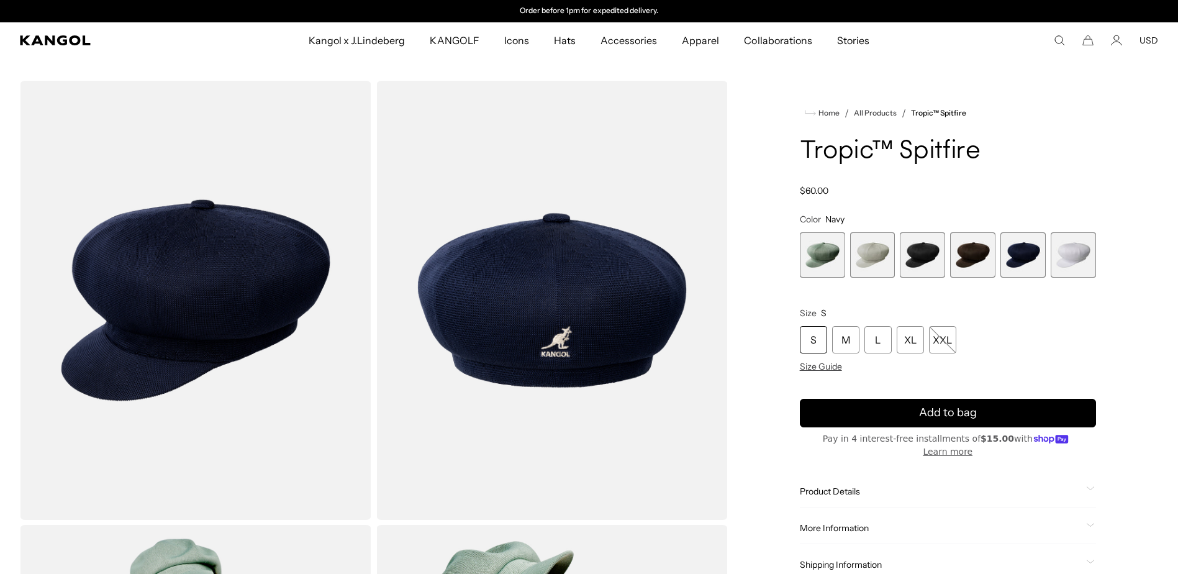
click at [924, 277] on span "3 of 6" at bounding box center [921, 254] width 45 height 45
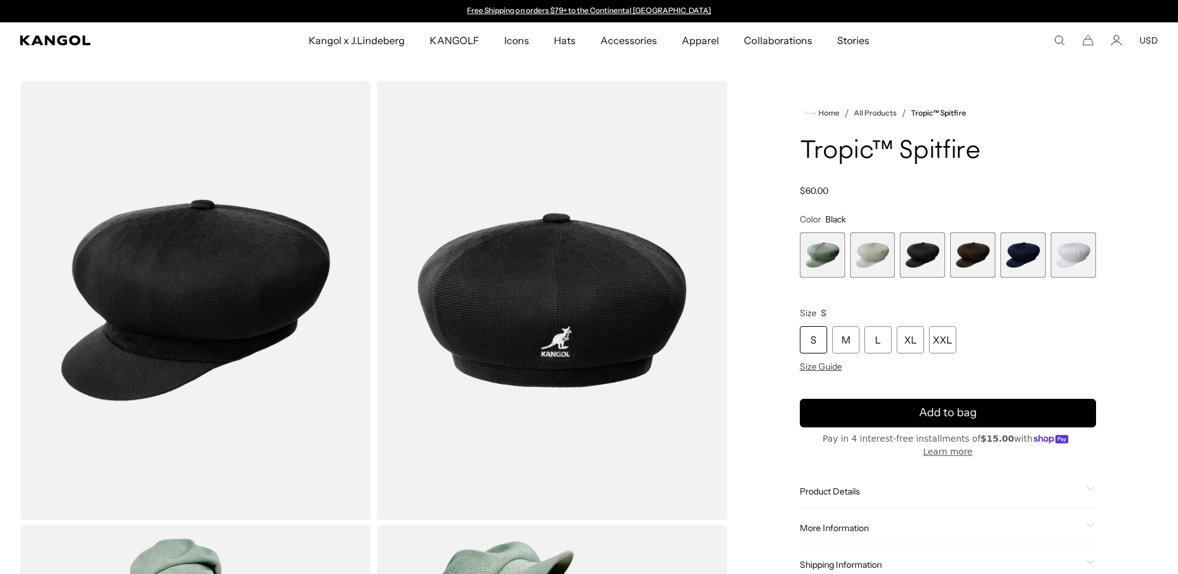
click at [878, 277] on span "2 of 6" at bounding box center [872, 254] width 45 height 45
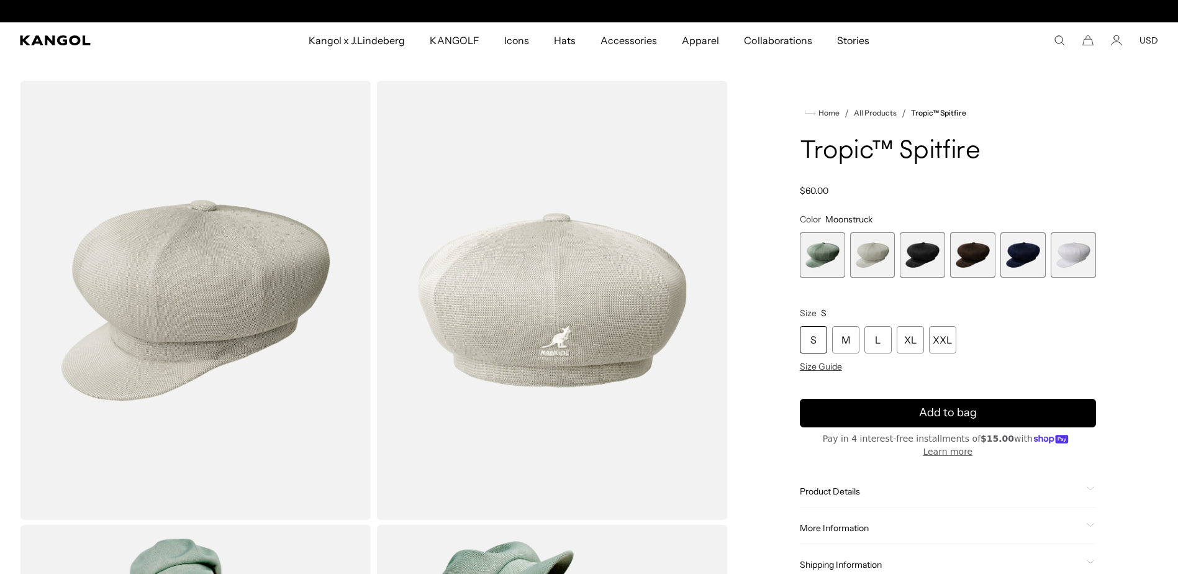
scroll to position [0, 316]
click at [828, 277] on span "1 of 6" at bounding box center [822, 254] width 45 height 45
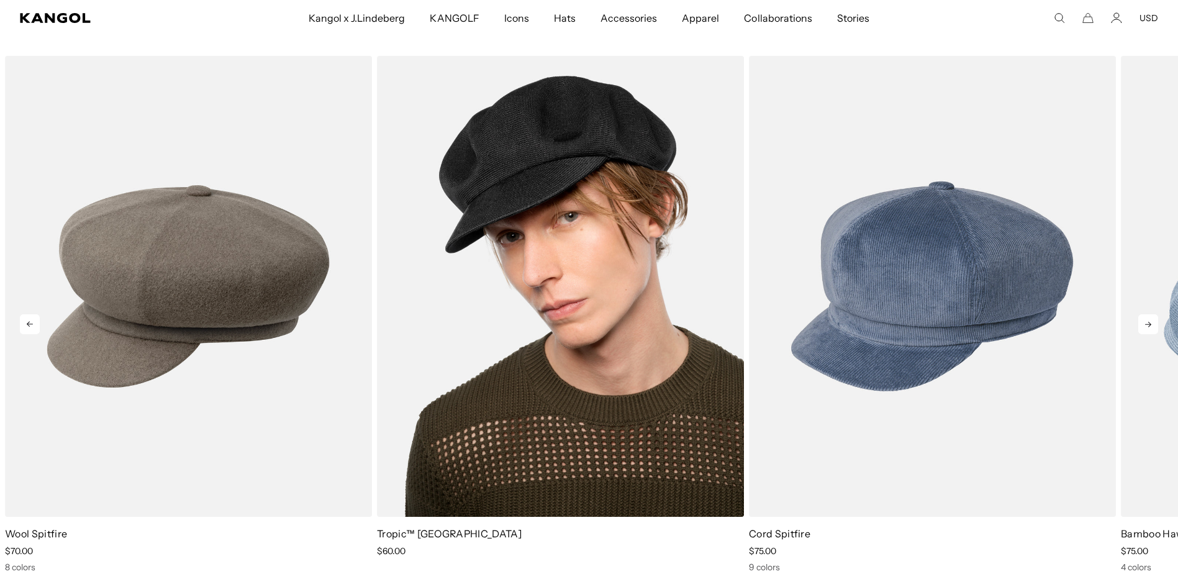
click at [556, 386] on img "2 of 5" at bounding box center [560, 286] width 367 height 461
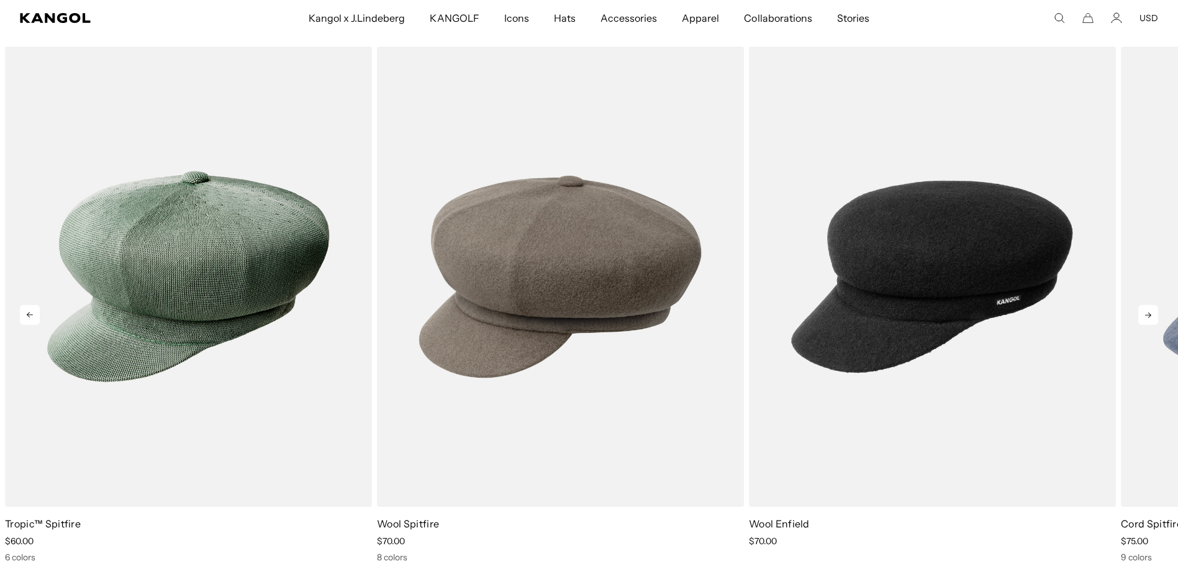
click at [1145, 318] on icon at bounding box center [1148, 315] width 6 height 6
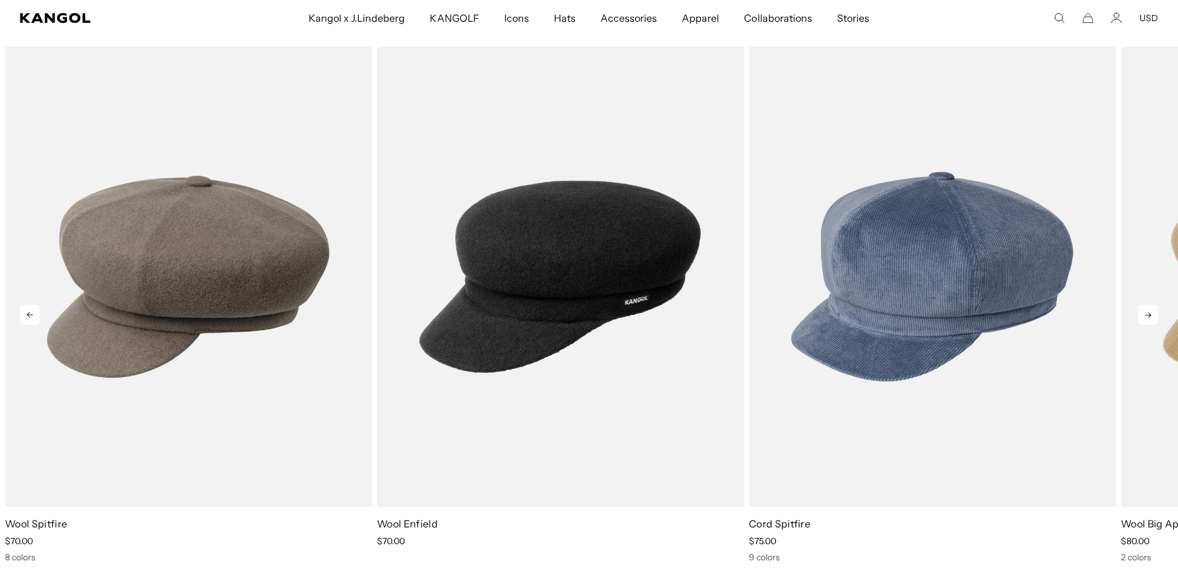
click at [1145, 318] on icon at bounding box center [1148, 315] width 6 height 6
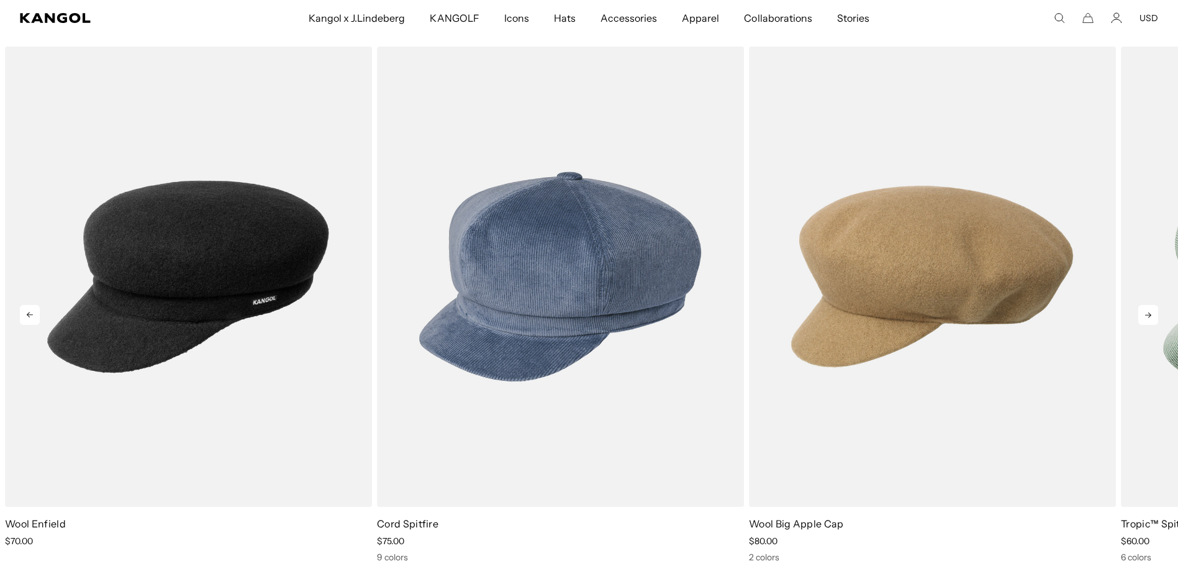
scroll to position [0, 316]
click at [1145, 318] on icon at bounding box center [1148, 315] width 6 height 6
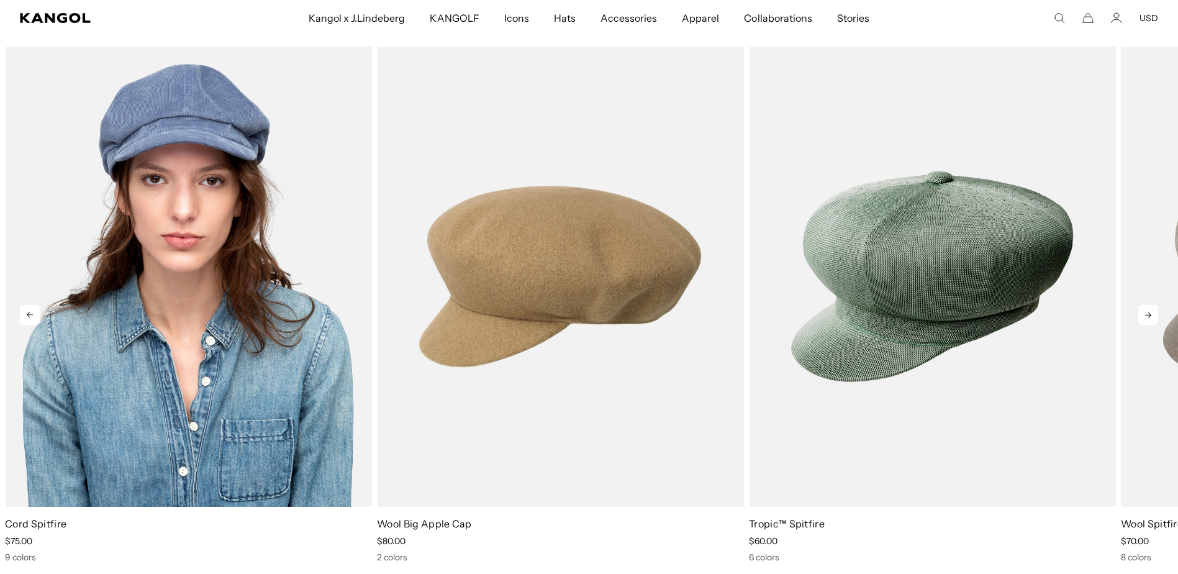
click at [211, 397] on img "4 of 5" at bounding box center [188, 277] width 367 height 461
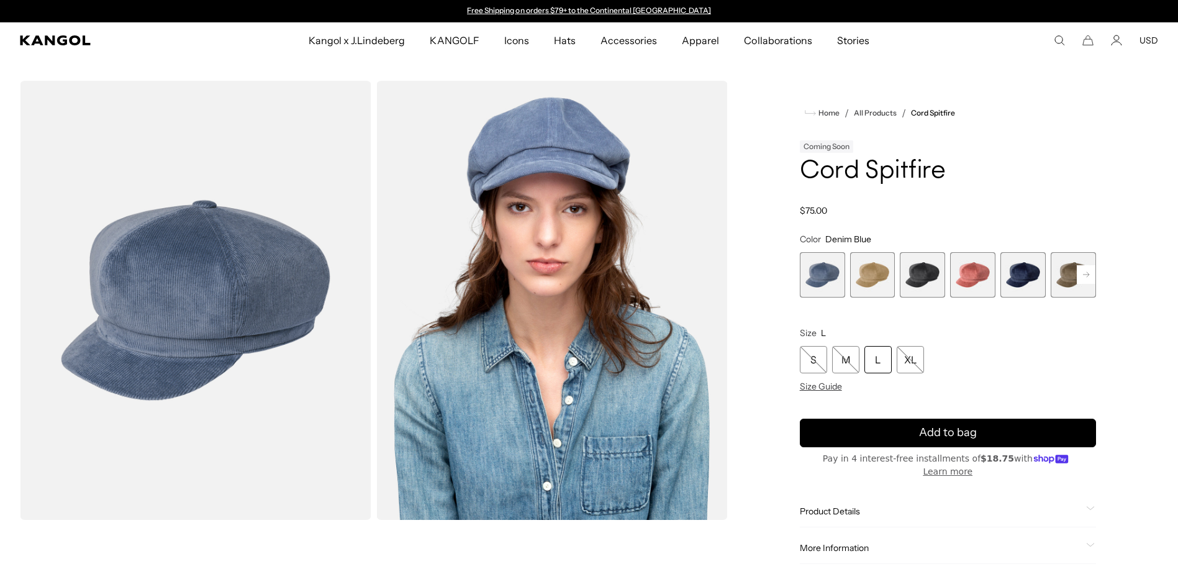
click at [862, 297] on span "2 of 9" at bounding box center [872, 274] width 45 height 45
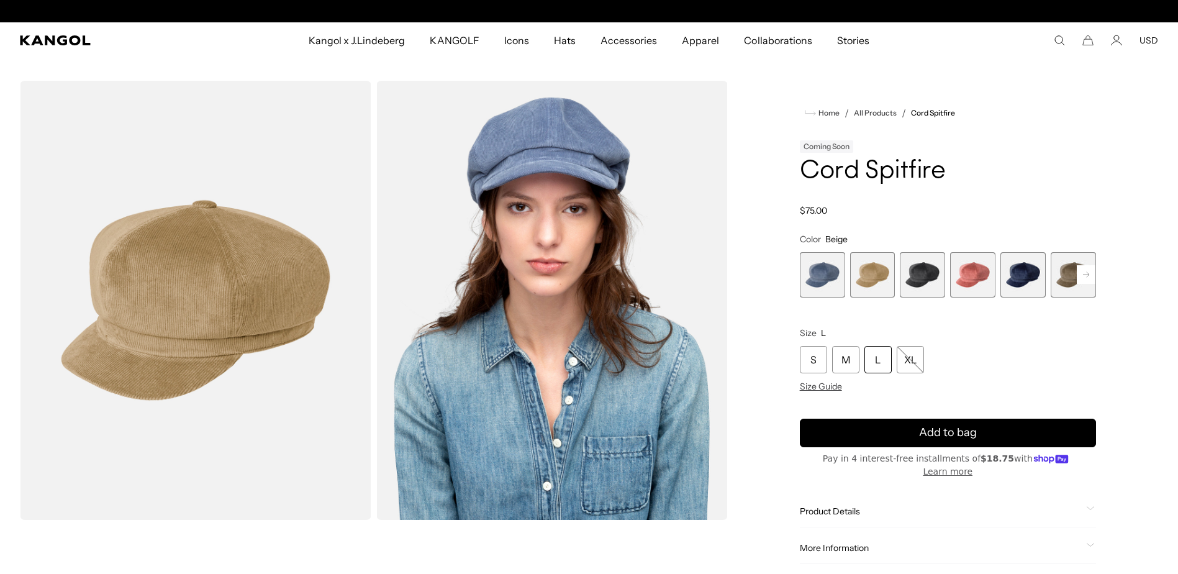
scroll to position [0, 316]
click at [1079, 284] on rect at bounding box center [1085, 274] width 19 height 19
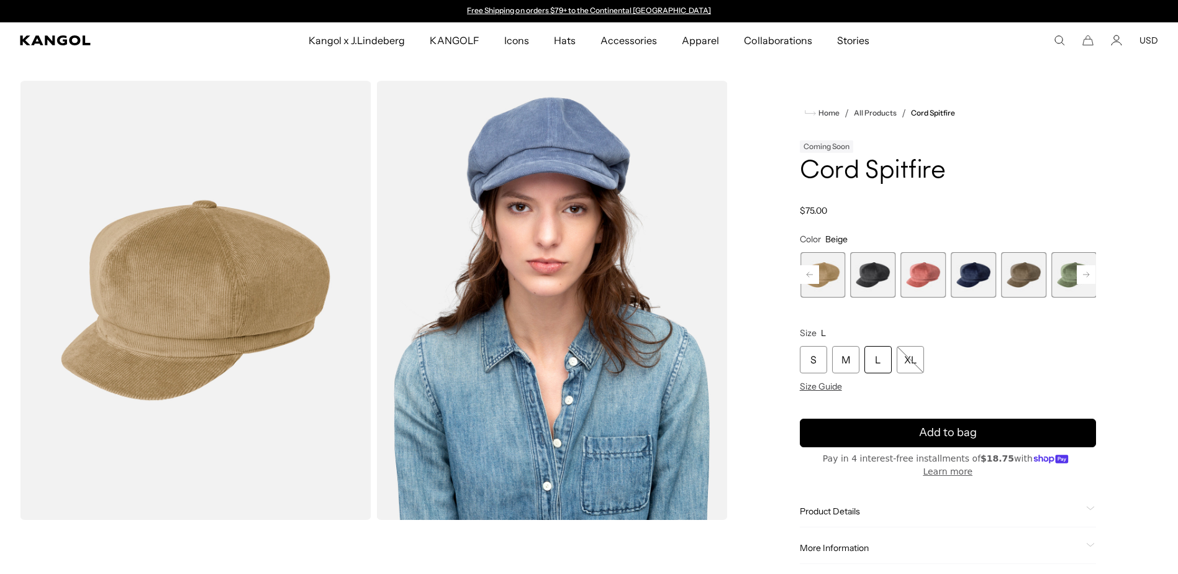
click at [1011, 297] on span "6 of 9" at bounding box center [1023, 274] width 45 height 45
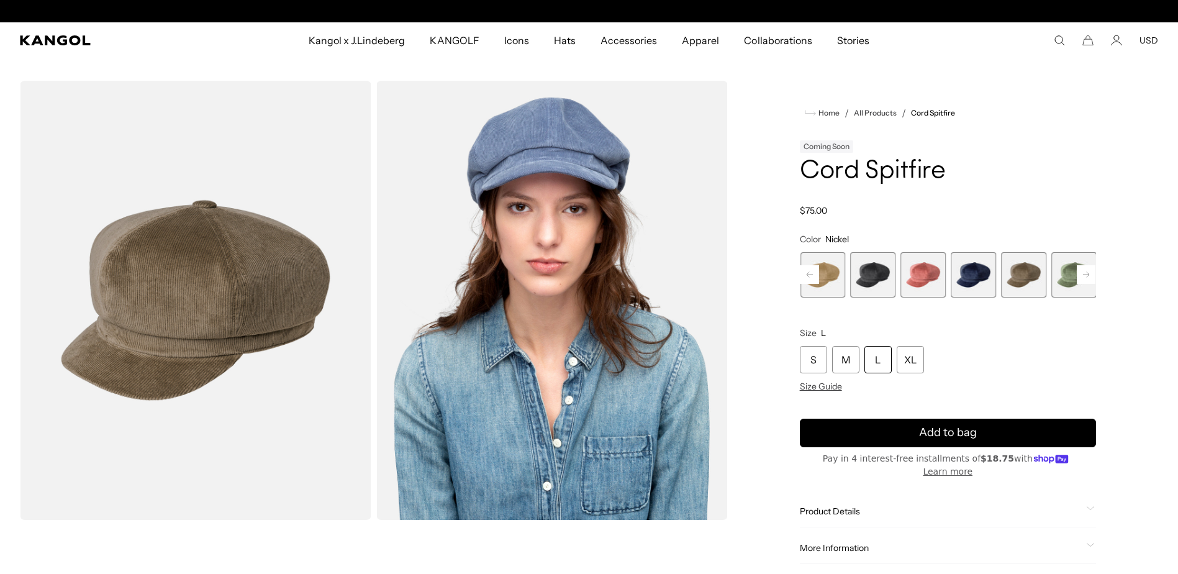
scroll to position [0, 316]
click at [1063, 297] on span "7 of 9" at bounding box center [1073, 274] width 45 height 45
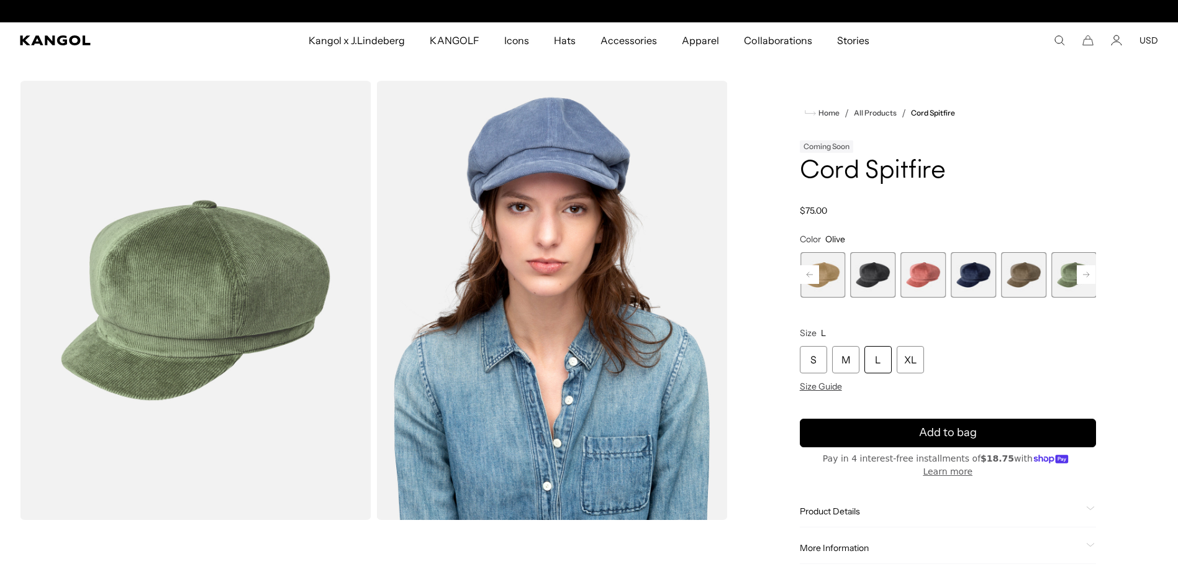
click at [834, 297] on span "2 of 9" at bounding box center [822, 274] width 45 height 45
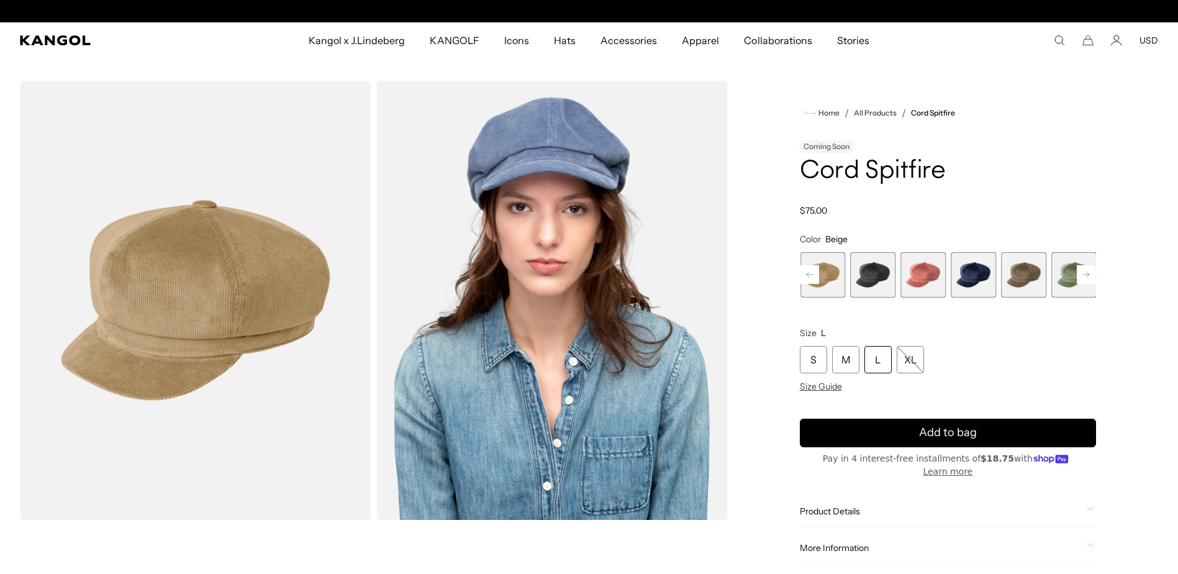
scroll to position [0, 316]
click at [814, 284] on rect at bounding box center [809, 274] width 19 height 19
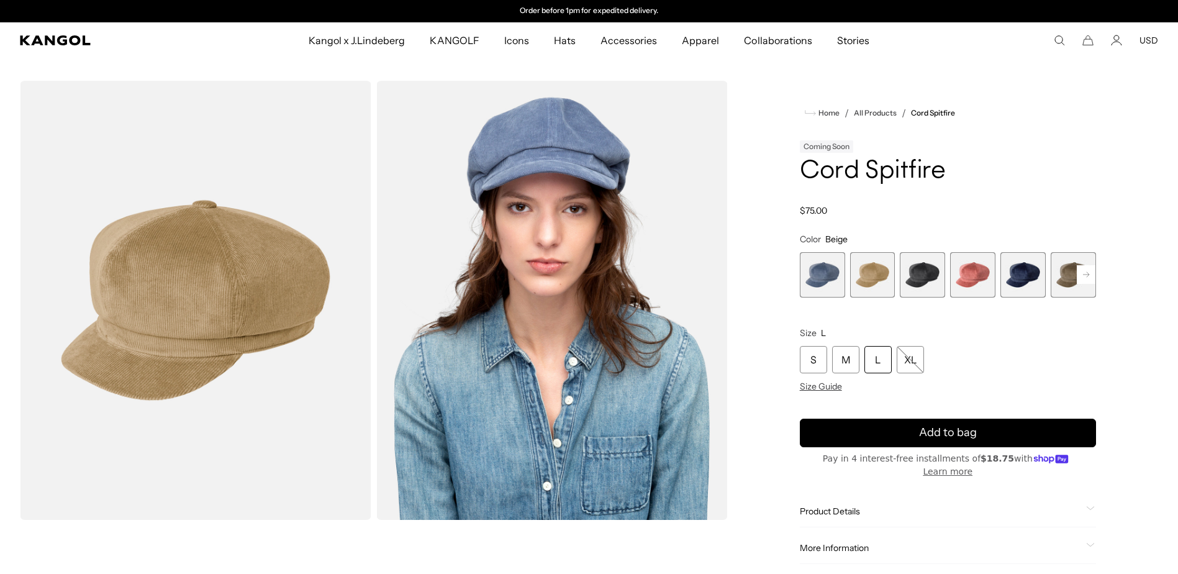
click at [814, 297] on span "1 of 9" at bounding box center [822, 274] width 45 height 45
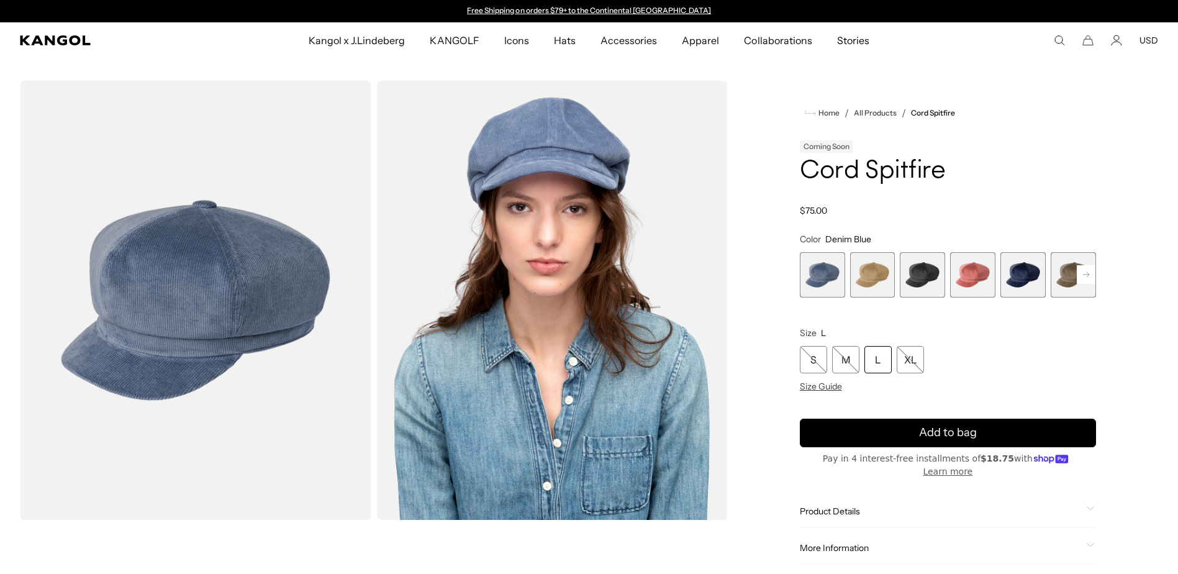
click at [868, 297] on span "2 of 9" at bounding box center [872, 274] width 45 height 45
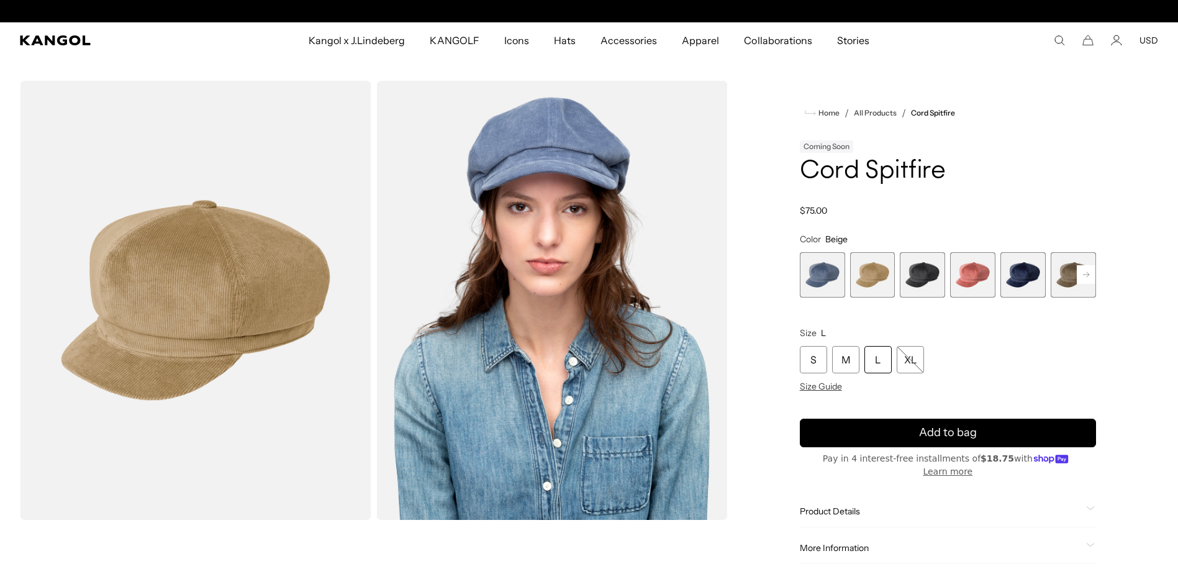
scroll to position [0, 316]
click at [859, 373] on div "M" at bounding box center [845, 359] width 27 height 27
click at [820, 392] on span "Size Guide" at bounding box center [821, 386] width 42 height 11
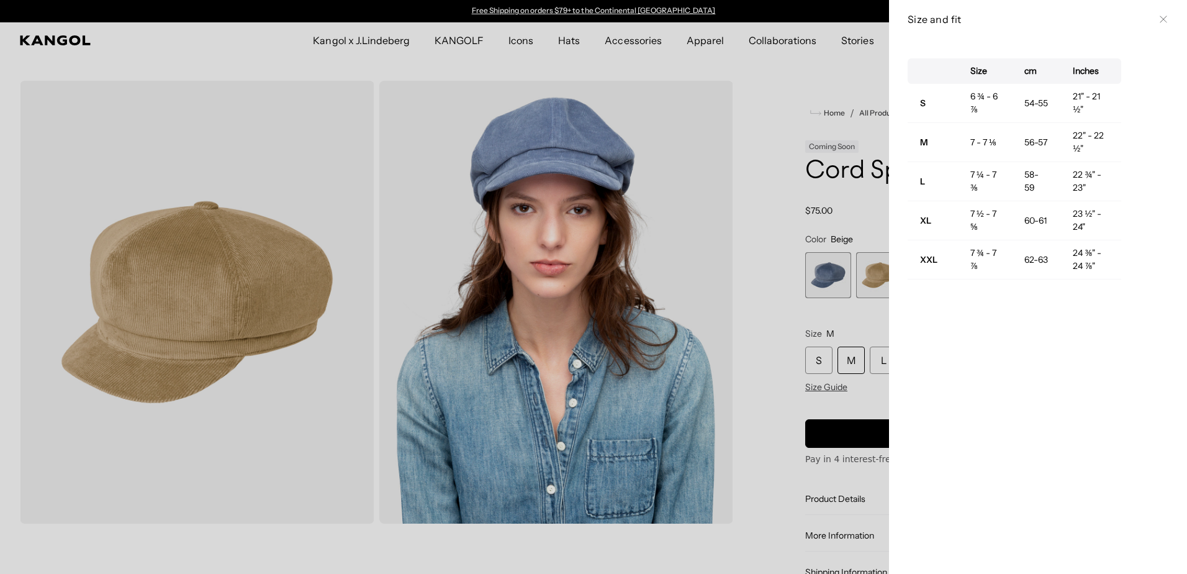
click at [761, 354] on div at bounding box center [593, 287] width 1187 height 574
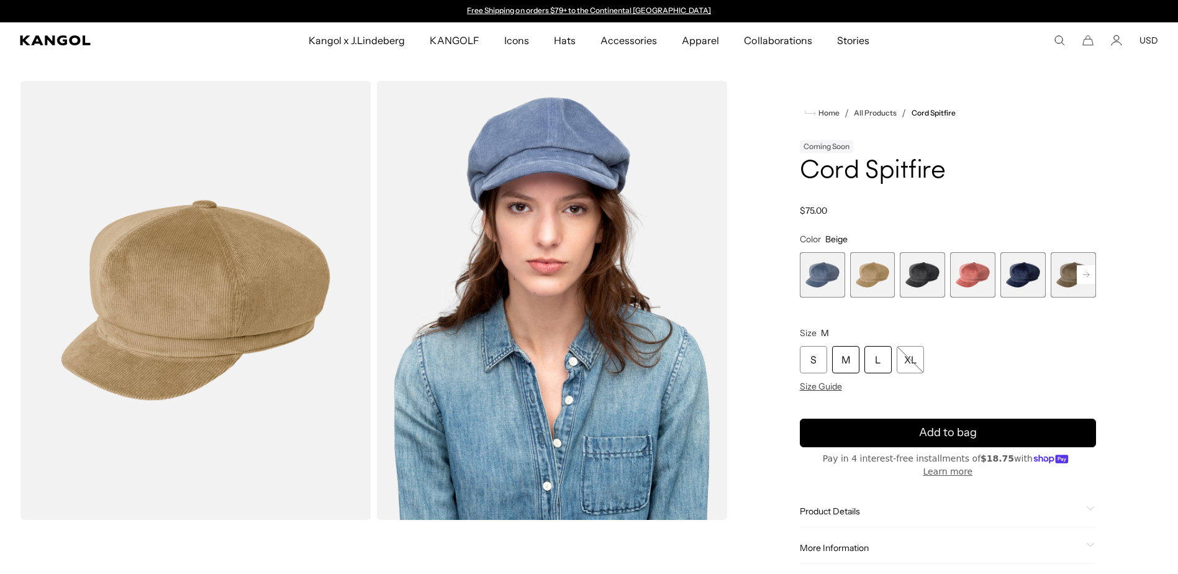
click at [891, 373] on div "L" at bounding box center [877, 359] width 27 height 27
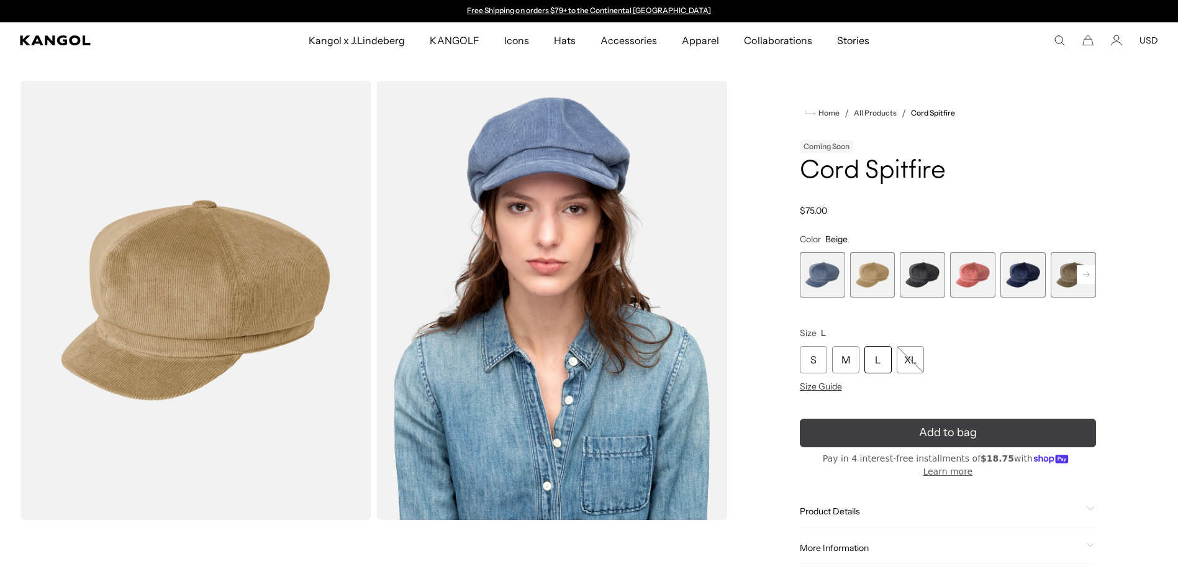
click at [914, 447] on button "Add to bag" at bounding box center [948, 432] width 296 height 29
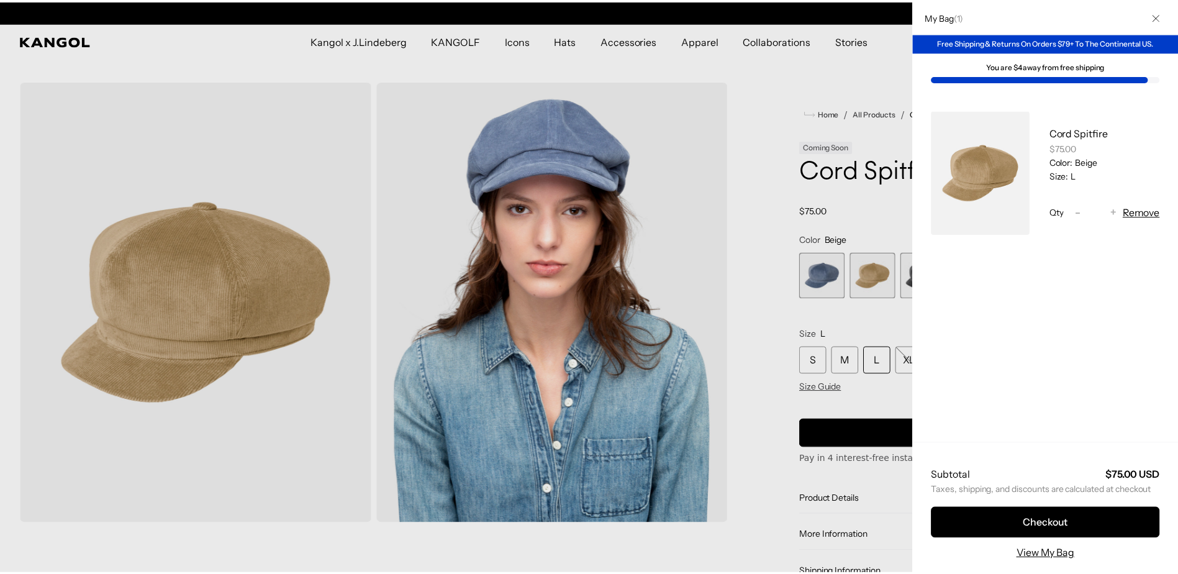
scroll to position [0, 316]
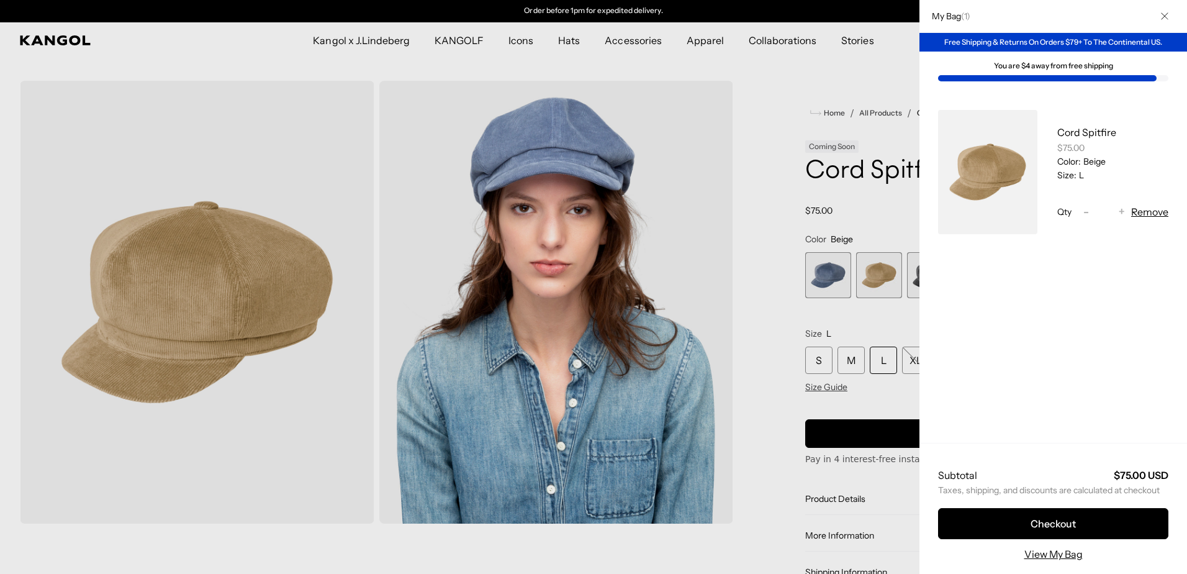
click at [644, 45] on div at bounding box center [593, 287] width 1187 height 574
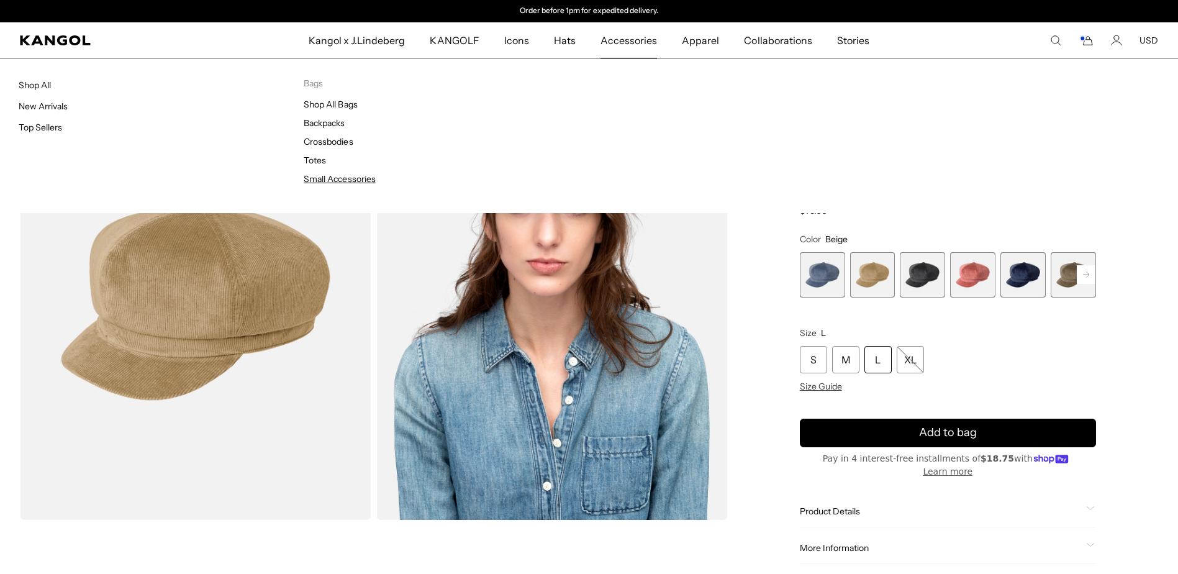
click at [349, 184] on link "Small Accessories" at bounding box center [339, 178] width 71 height 11
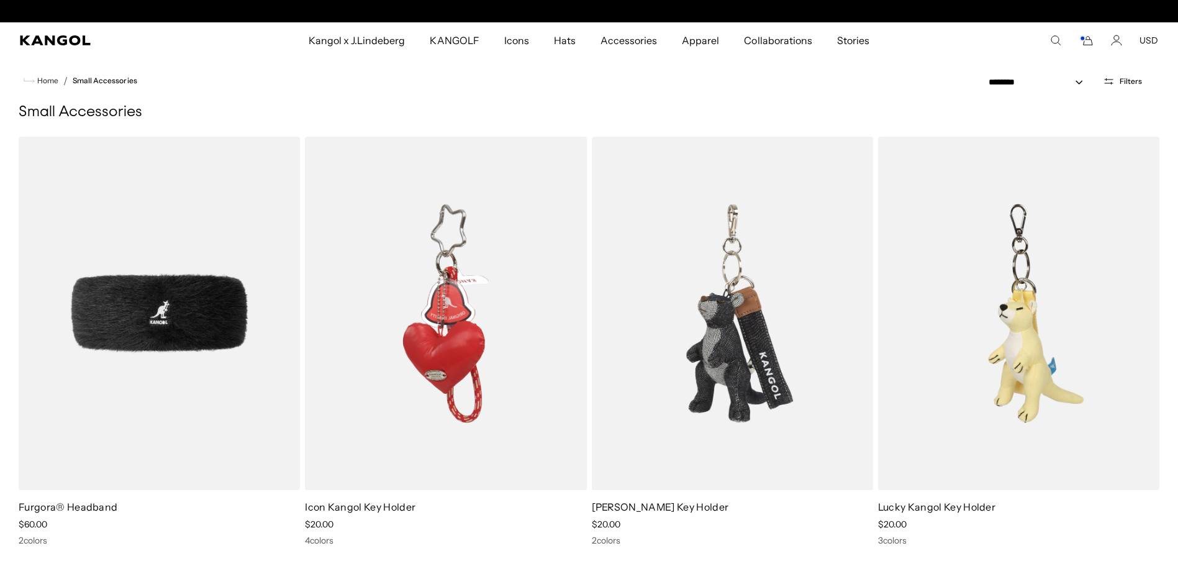
scroll to position [0, 316]
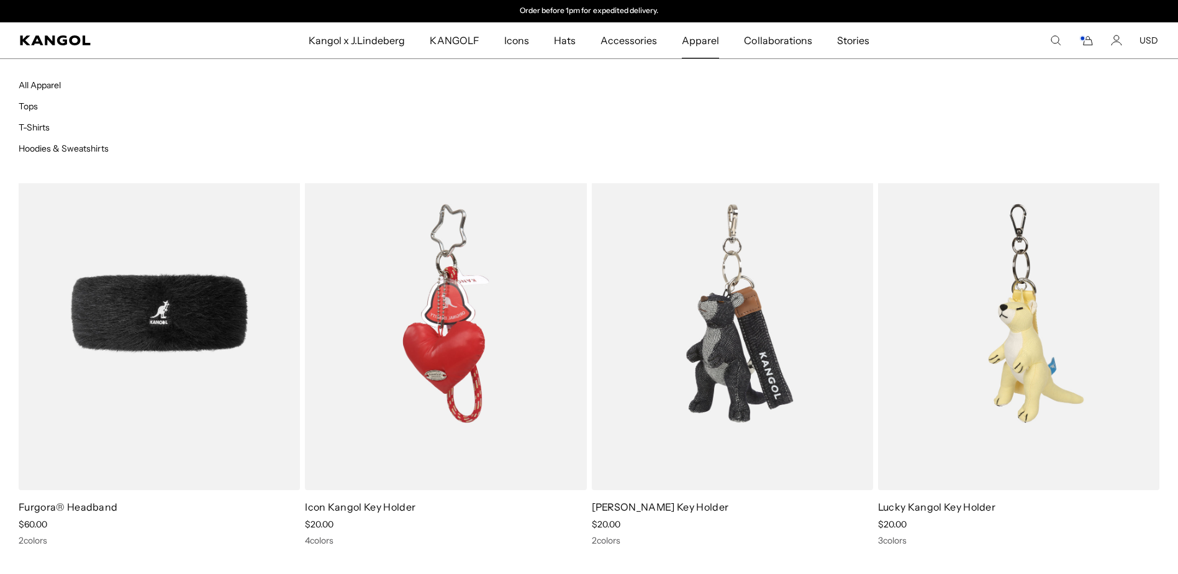
click at [706, 40] on span "Apparel" at bounding box center [700, 40] width 37 height 36
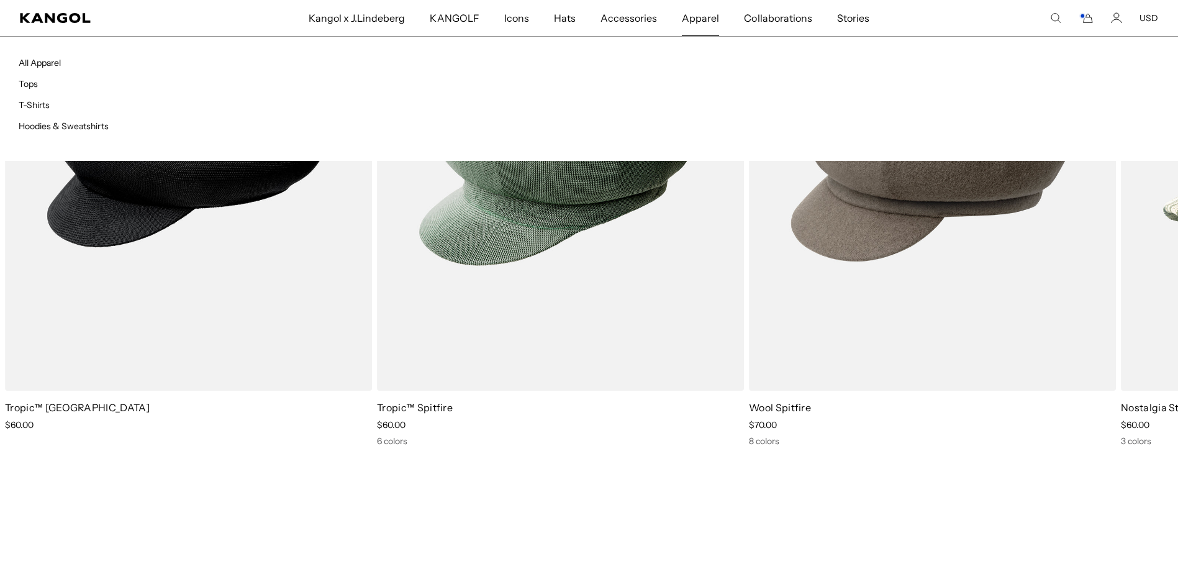
scroll to position [0, 316]
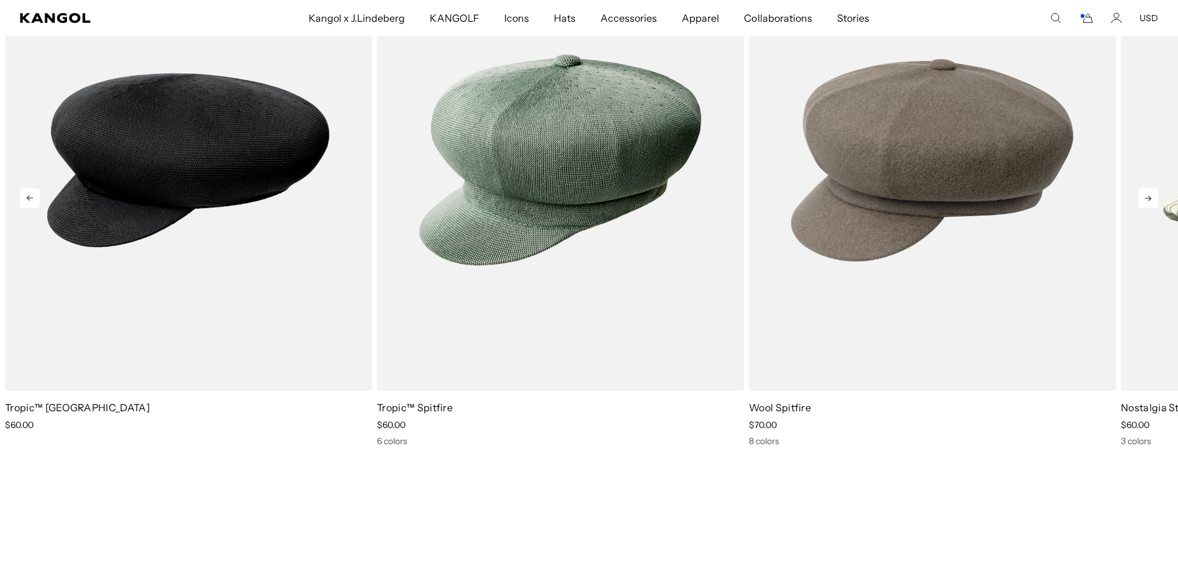
click at [1145, 201] on icon at bounding box center [1148, 199] width 6 height 6
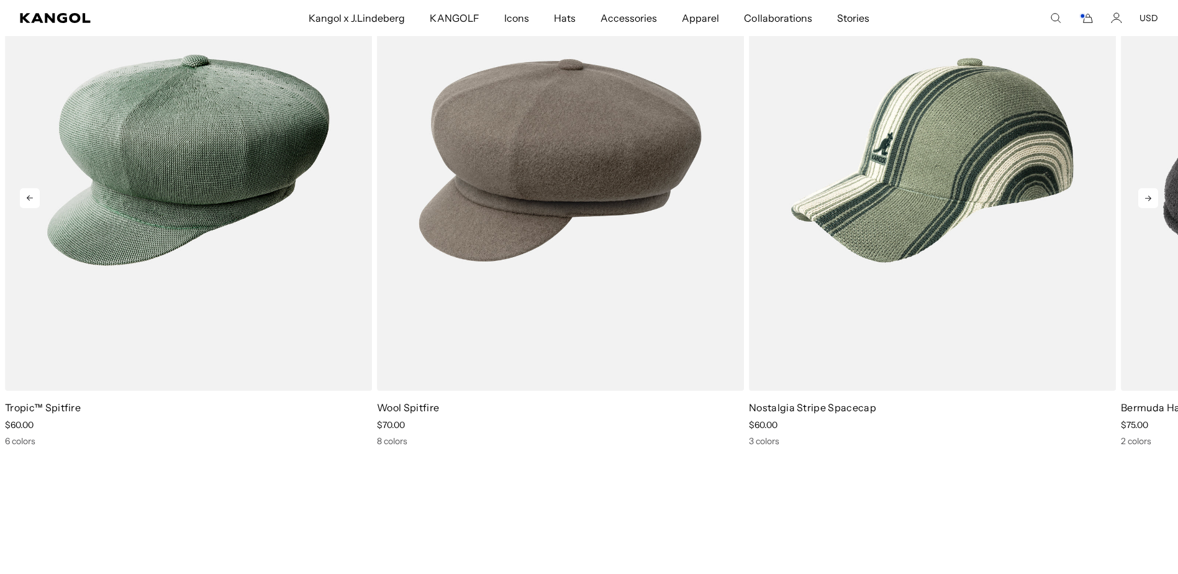
scroll to position [0, 0]
click at [1142, 208] on icon at bounding box center [1148, 198] width 20 height 20
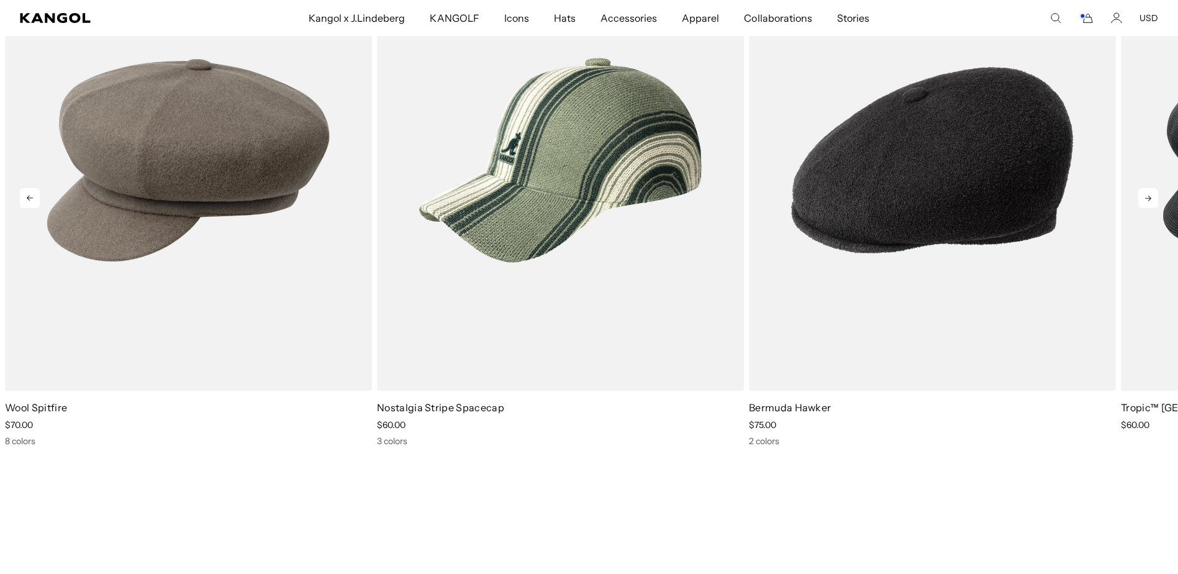
scroll to position [0, 316]
click at [1142, 208] on icon at bounding box center [1148, 198] width 20 height 20
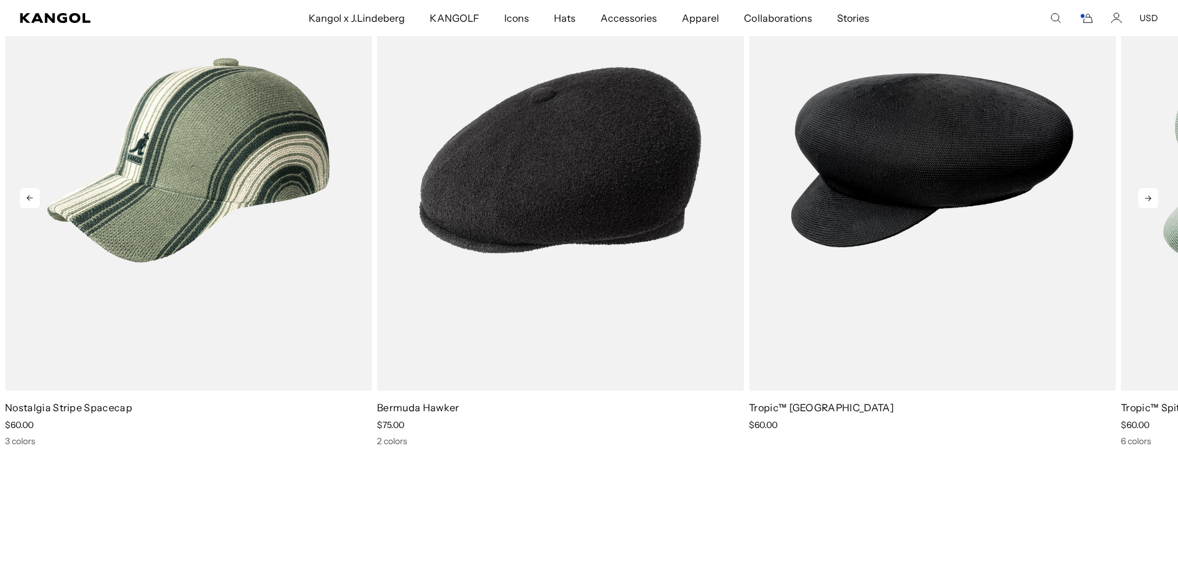
click at [1142, 208] on icon at bounding box center [1148, 198] width 20 height 20
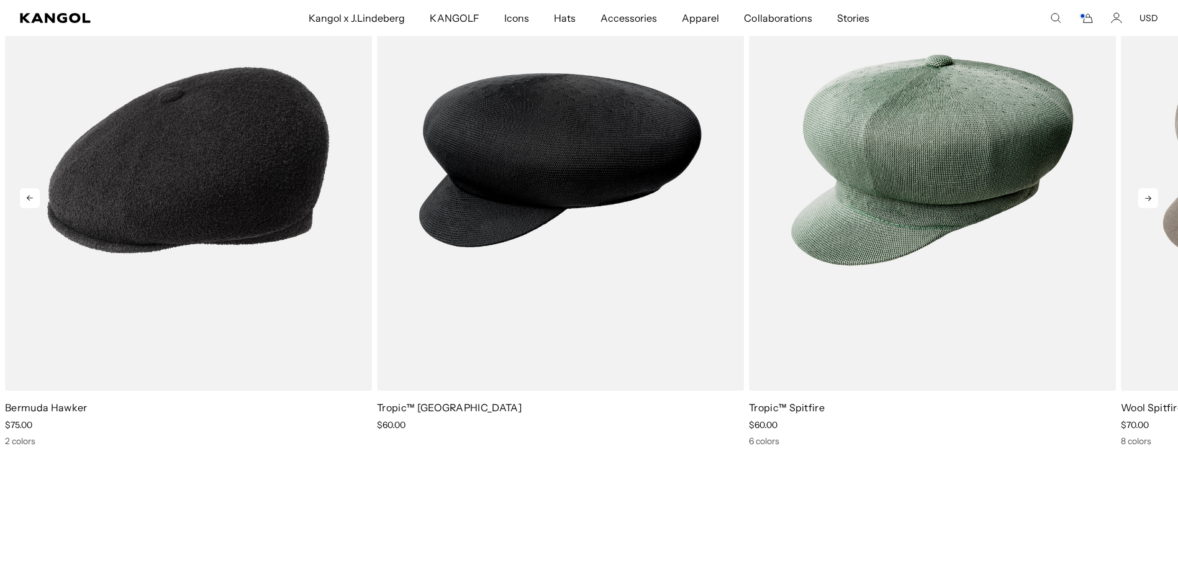
scroll to position [0, 0]
click at [40, 208] on icon at bounding box center [30, 198] width 20 height 20
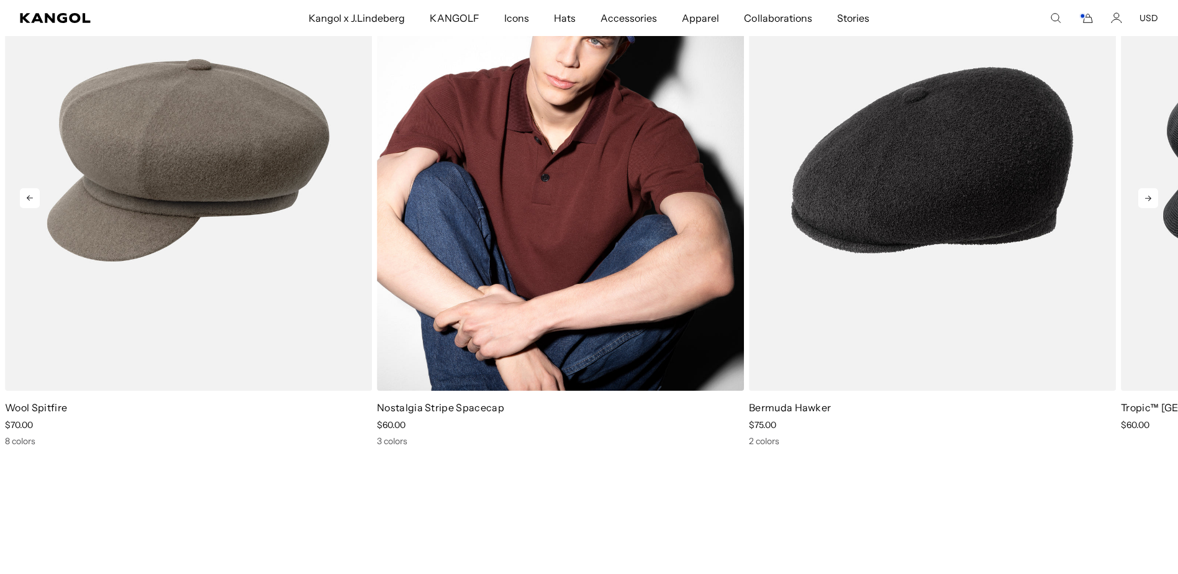
scroll to position [0, 316]
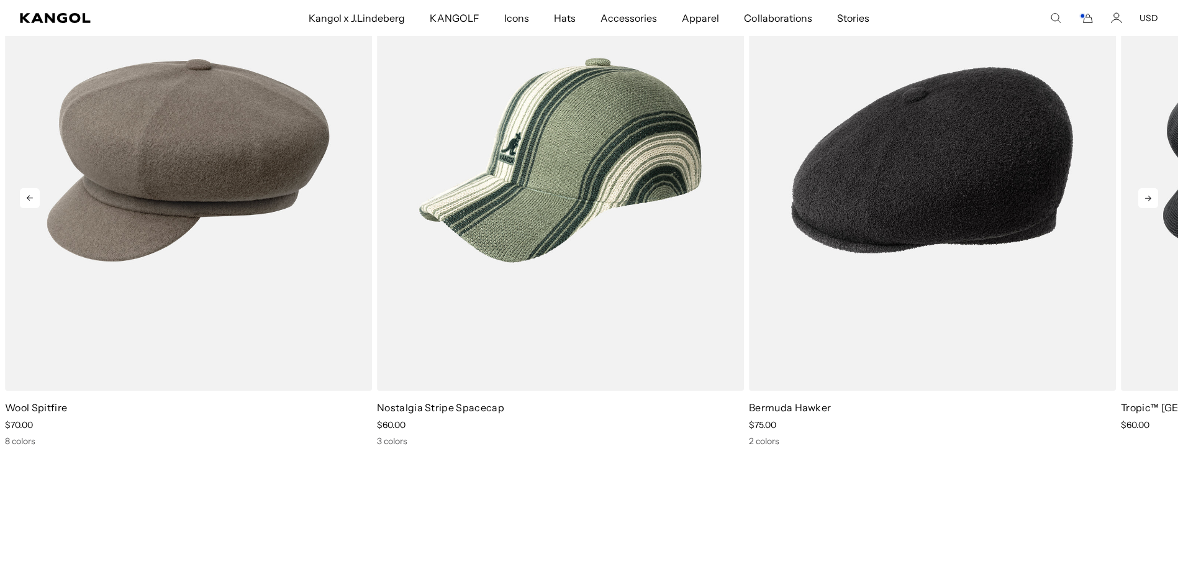
click at [1138, 208] on icon at bounding box center [1148, 198] width 20 height 20
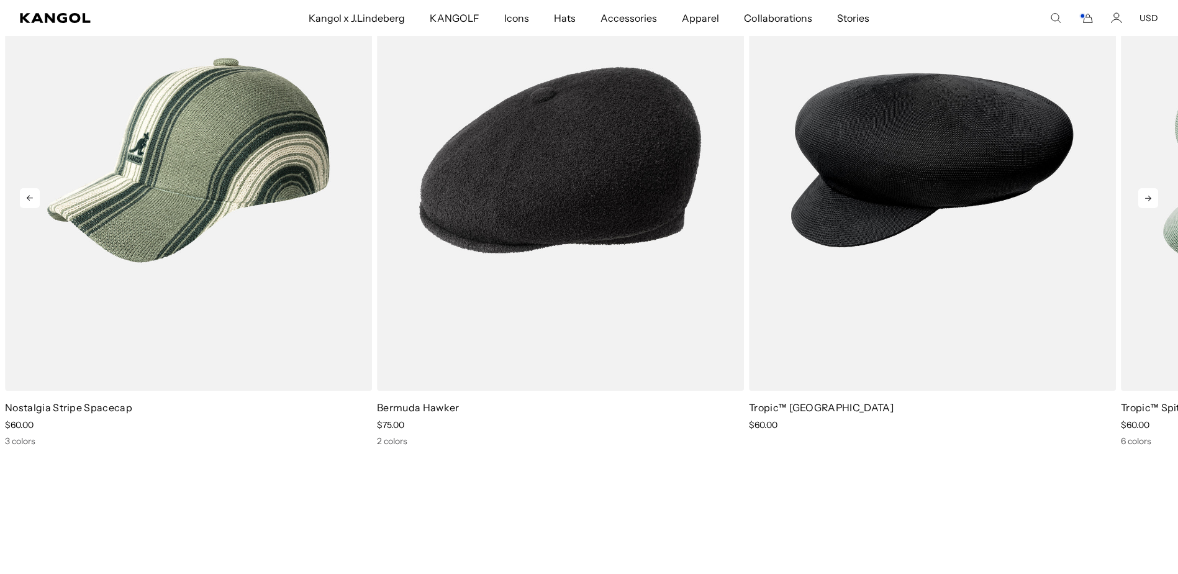
click at [1138, 208] on icon at bounding box center [1148, 198] width 20 height 20
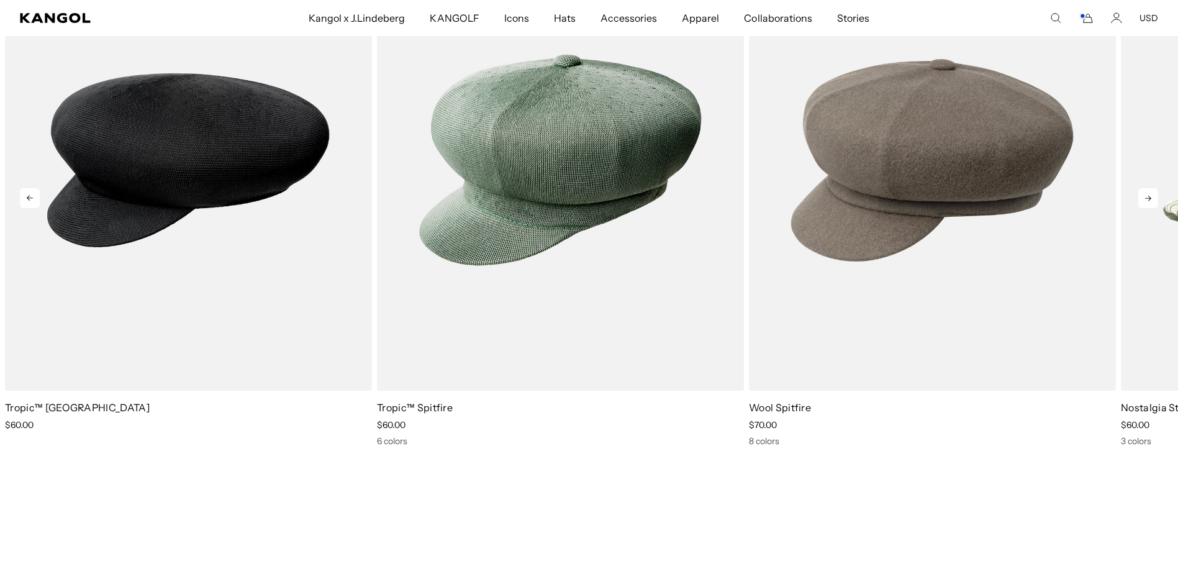
click at [1138, 208] on icon at bounding box center [1148, 198] width 20 height 20
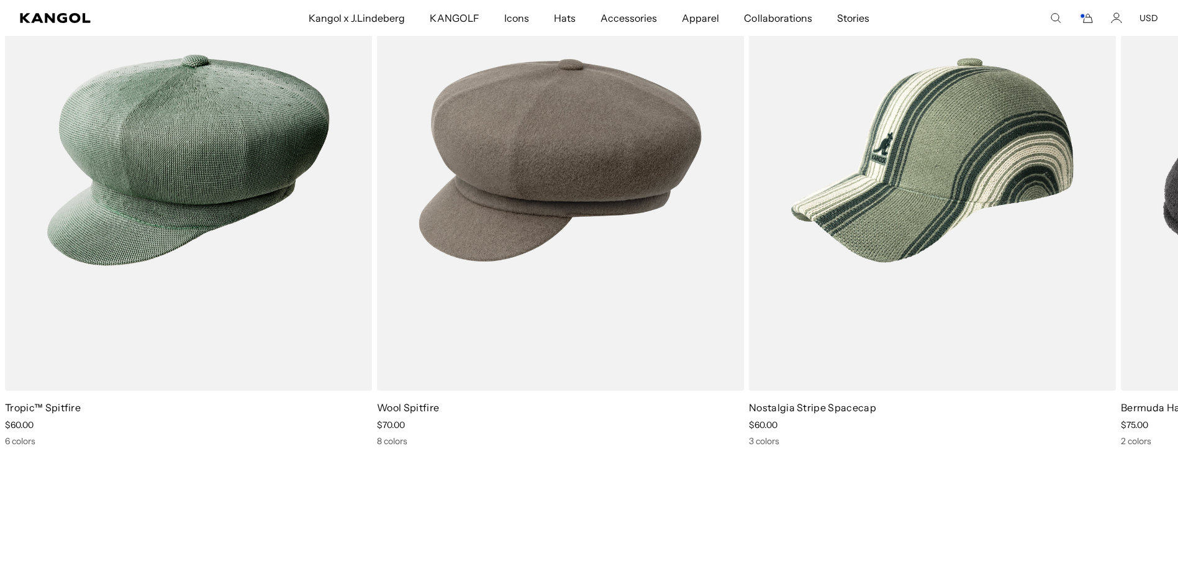
click at [1082, 18] on icon "Cart" at bounding box center [1085, 17] width 15 height 11
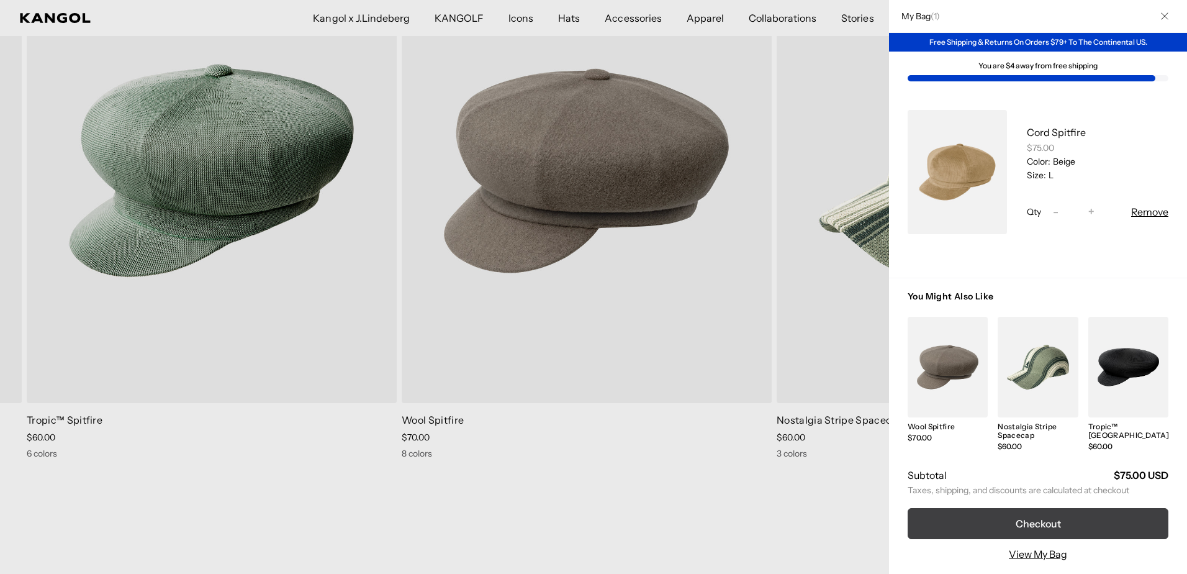
scroll to position [0, 0]
click at [1056, 509] on button "Checkout" at bounding box center [1038, 523] width 261 height 31
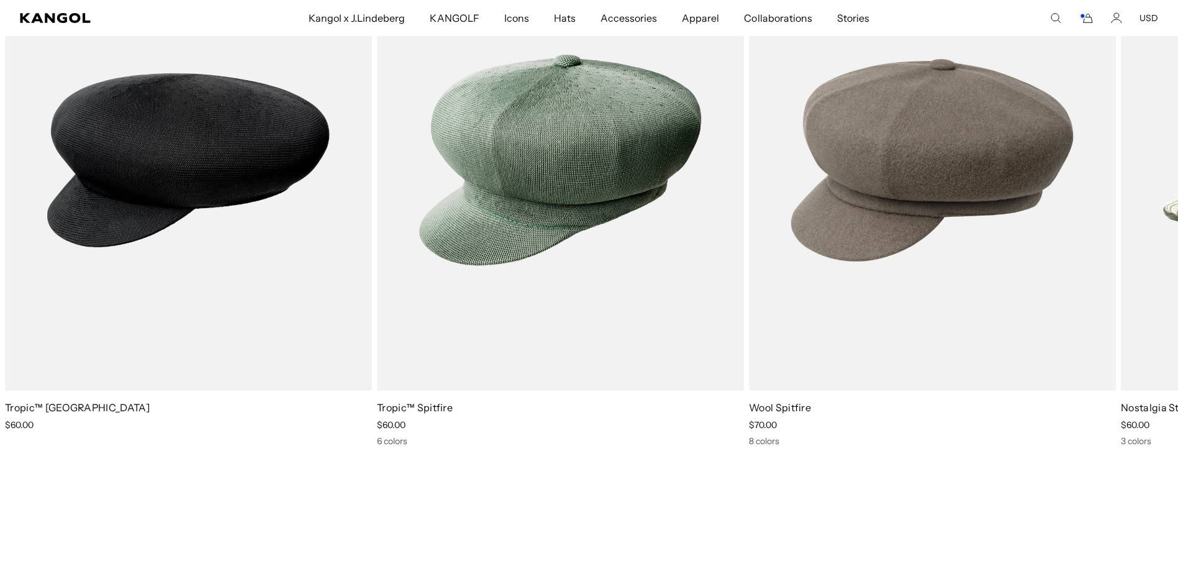
click at [1113, 16] on icon "Account" at bounding box center [1116, 17] width 11 height 11
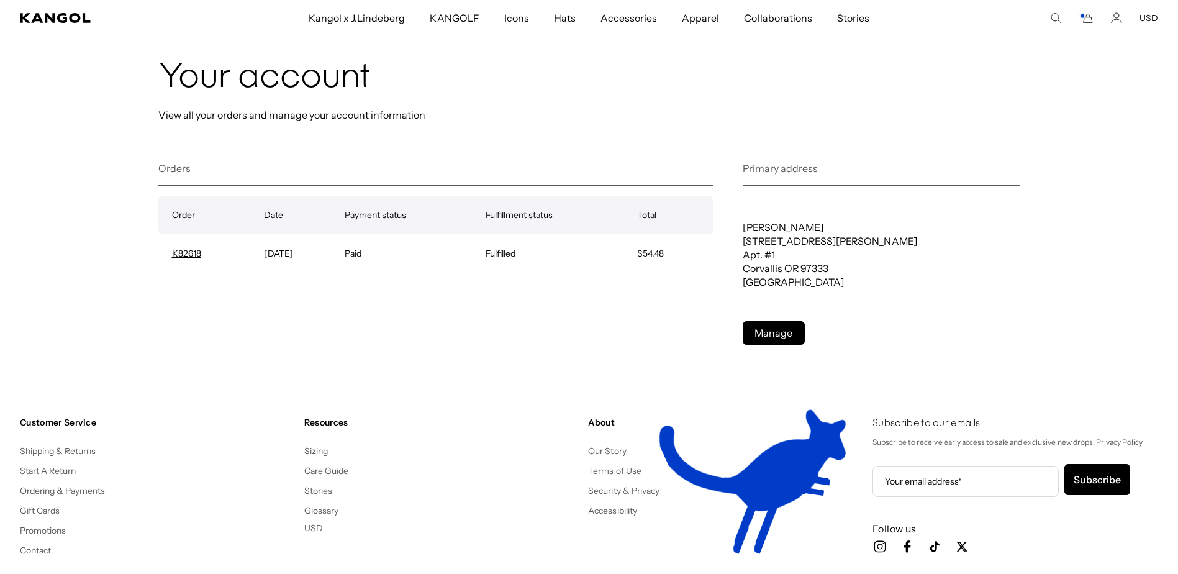
scroll to position [248, 0]
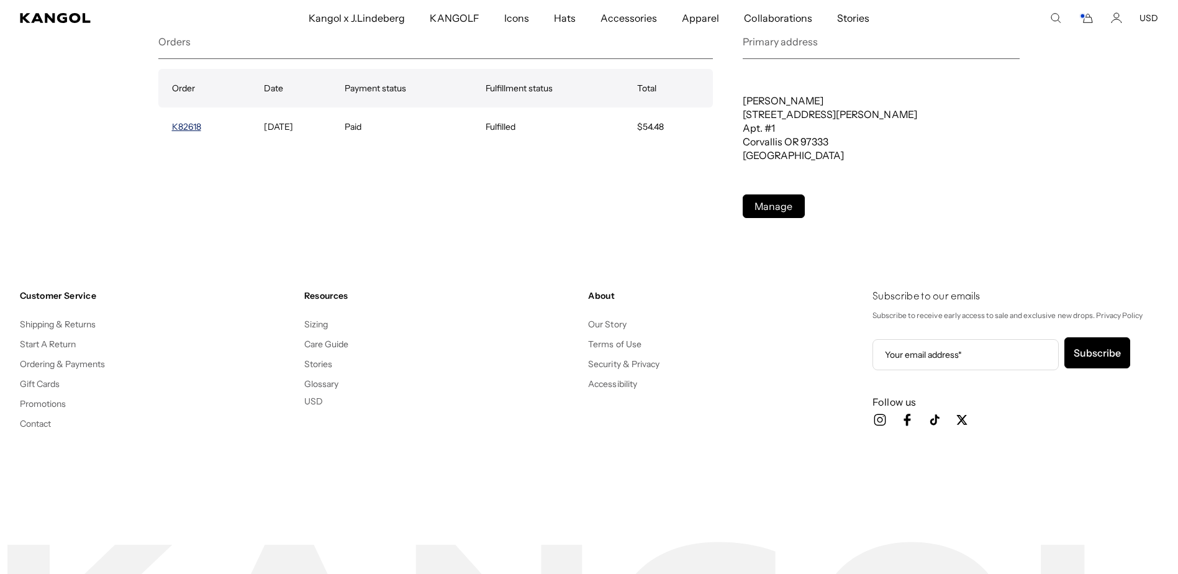
click at [184, 132] on link "K82618" at bounding box center [186, 126] width 29 height 11
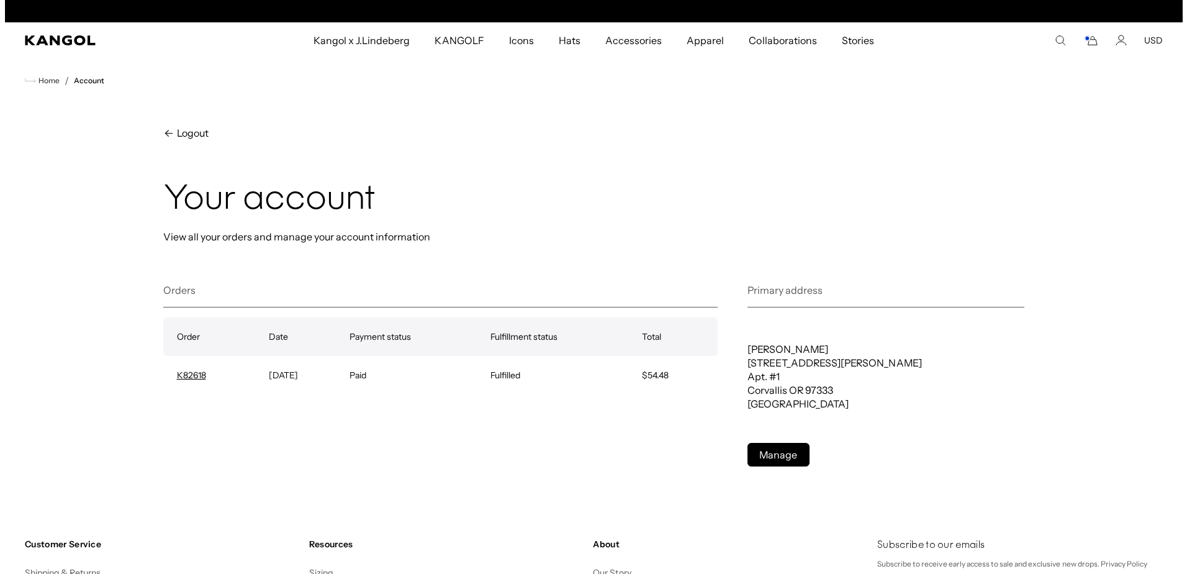
scroll to position [0, 316]
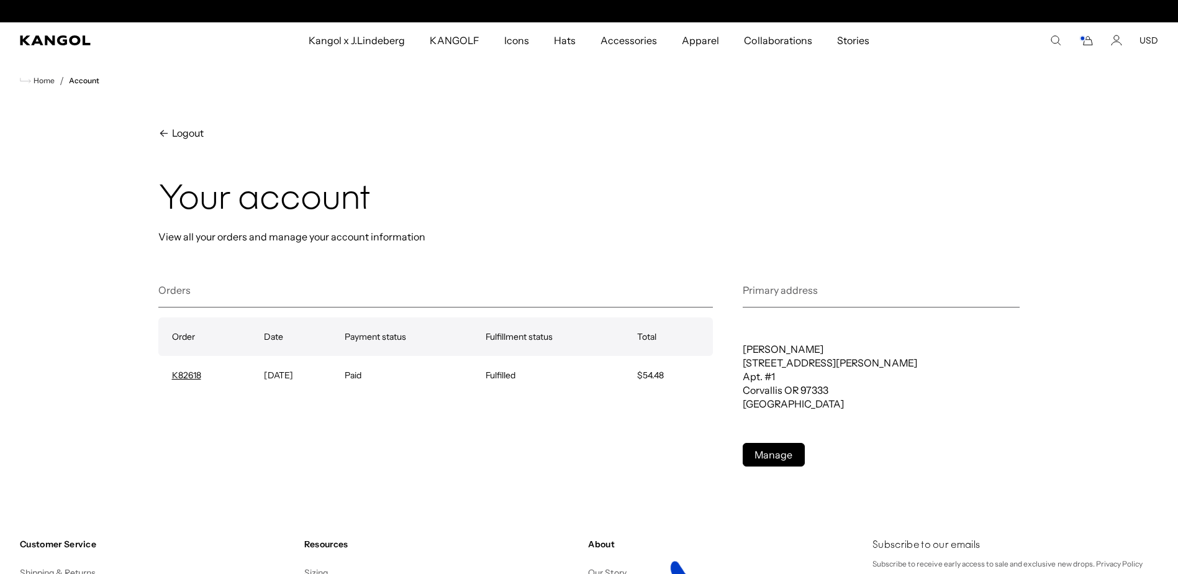
click at [1079, 41] on rect "Cart" at bounding box center [1081, 38] width 5 height 5
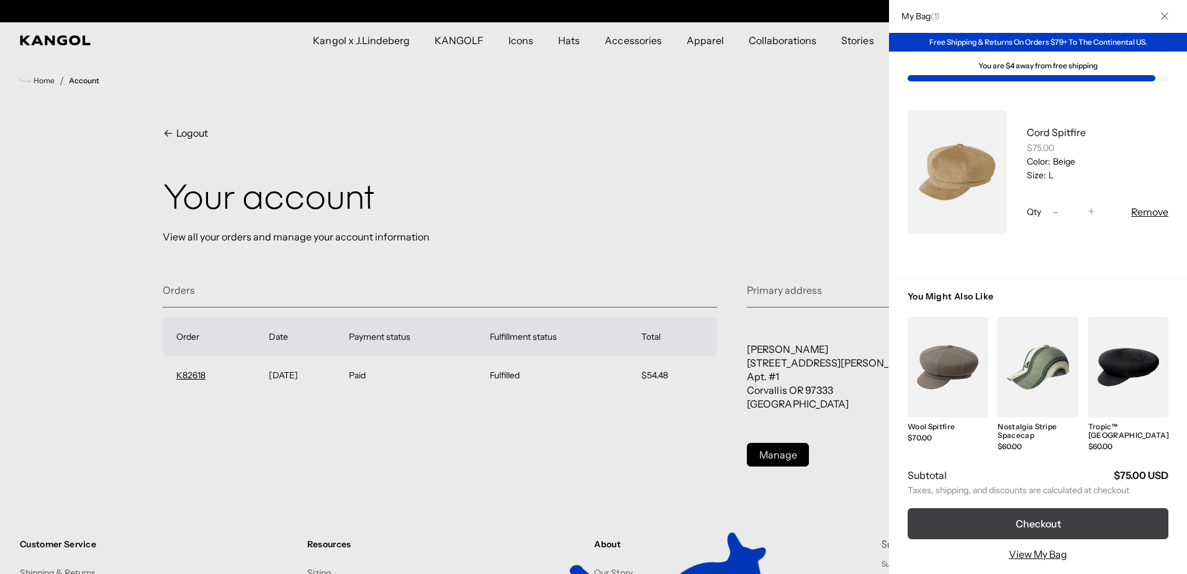
scroll to position [0, 0]
